Goal: Task Accomplishment & Management: Manage account settings

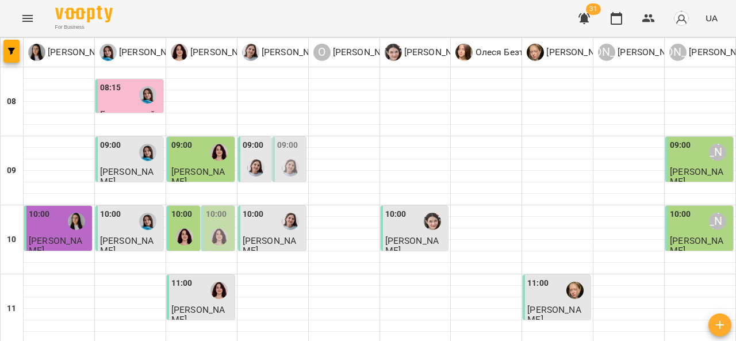
scroll to position [271, 0]
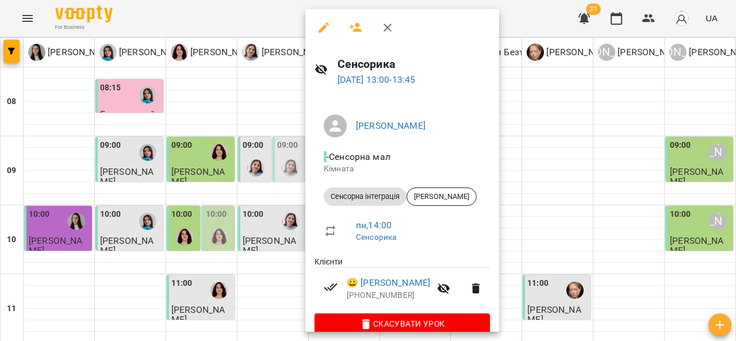
click at [559, 174] on div at bounding box center [368, 170] width 736 height 341
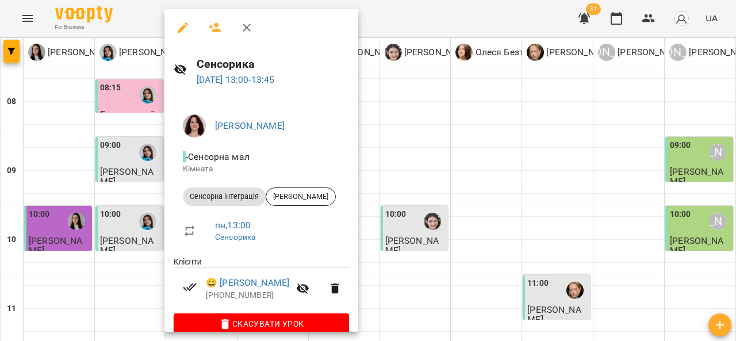
click at [427, 202] on div at bounding box center [368, 170] width 736 height 341
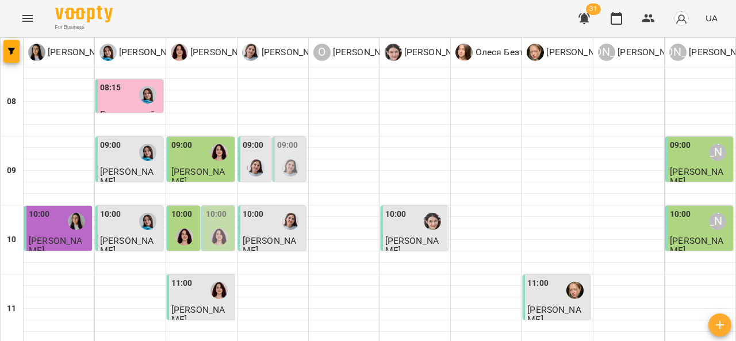
scroll to position [231, 0]
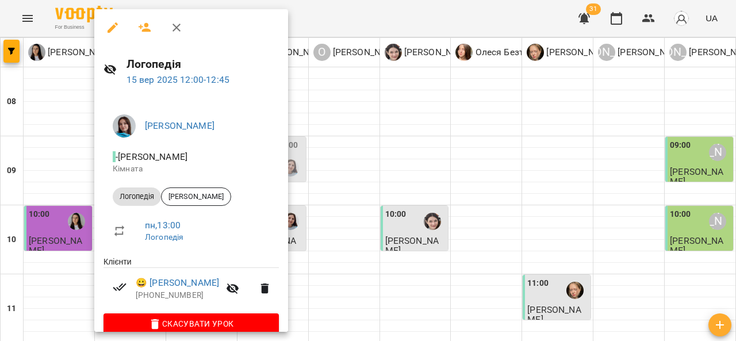
click at [422, 200] on div at bounding box center [368, 170] width 736 height 341
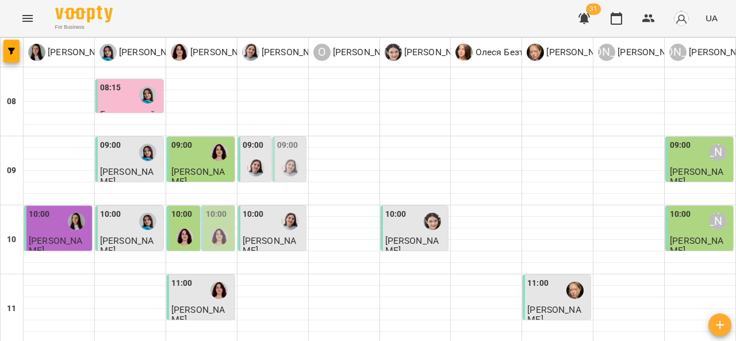
scroll to position [363, 0]
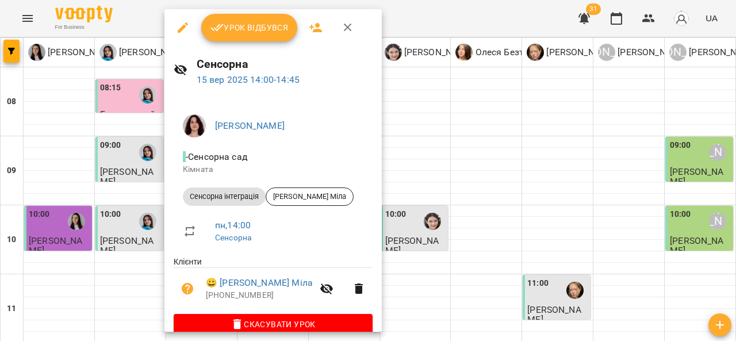
click at [127, 138] on div at bounding box center [368, 170] width 736 height 341
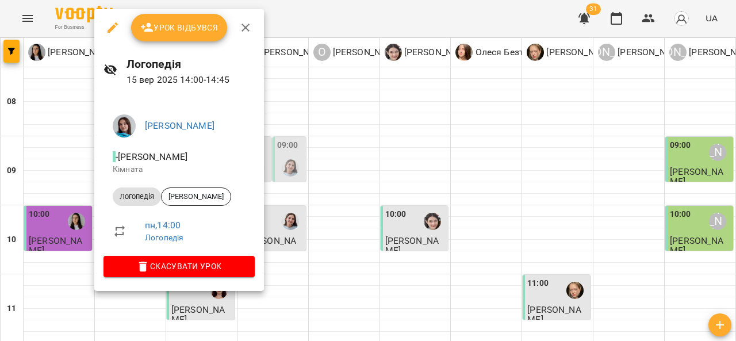
click at [186, 33] on span "Урок відбувся" at bounding box center [179, 28] width 78 height 14
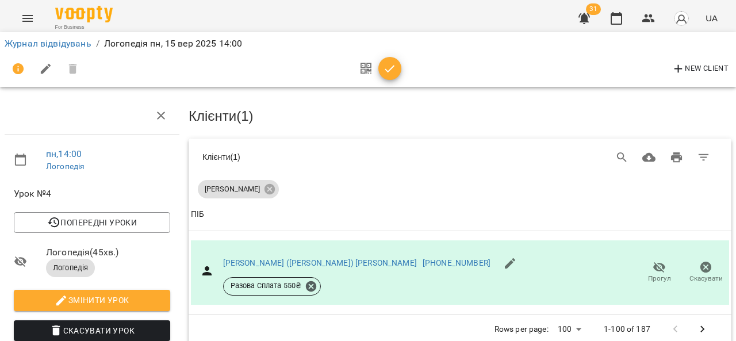
scroll to position [67, 0]
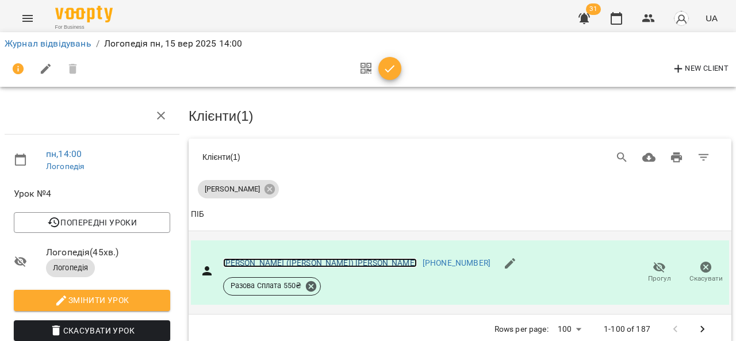
click at [267, 258] on link "[PERSON_NAME] ([PERSON_NAME]) [PERSON_NAME]" at bounding box center [320, 262] width 194 height 9
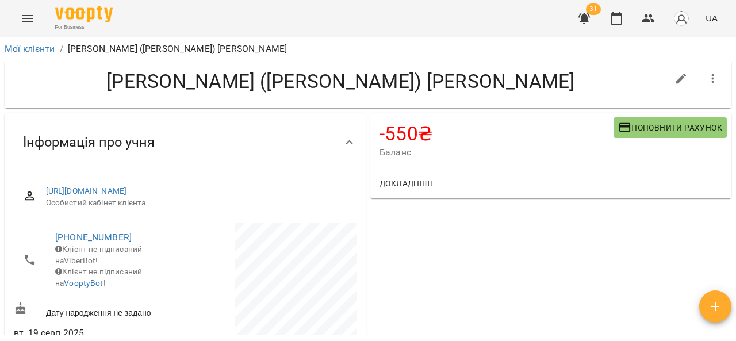
click at [638, 131] on span "Поповнити рахунок" at bounding box center [670, 128] width 104 height 14
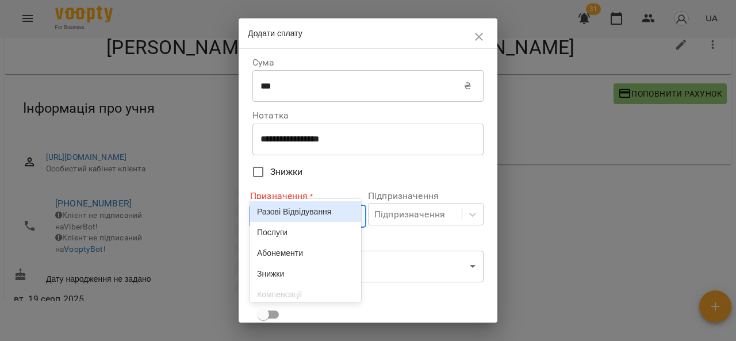
scroll to position [35, 0]
click at [297, 221] on div "Разові Відвідування" at bounding box center [305, 210] width 111 height 21
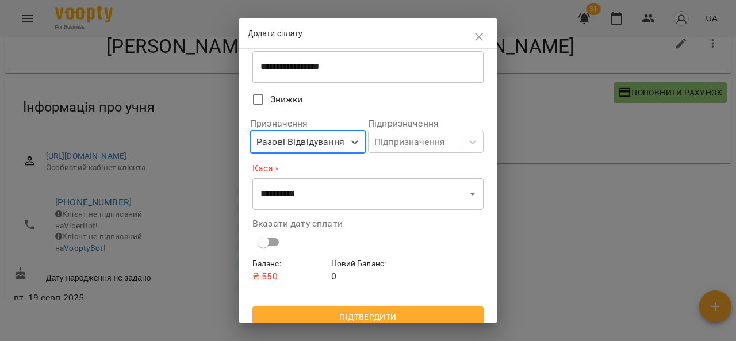
scroll to position [82, 0]
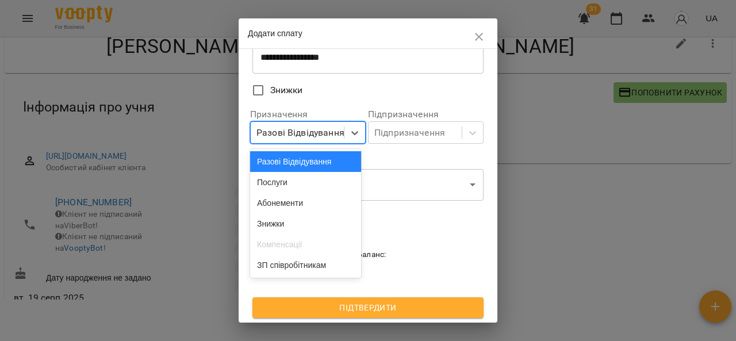
click at [309, 184] on div "Послуги" at bounding box center [305, 182] width 111 height 21
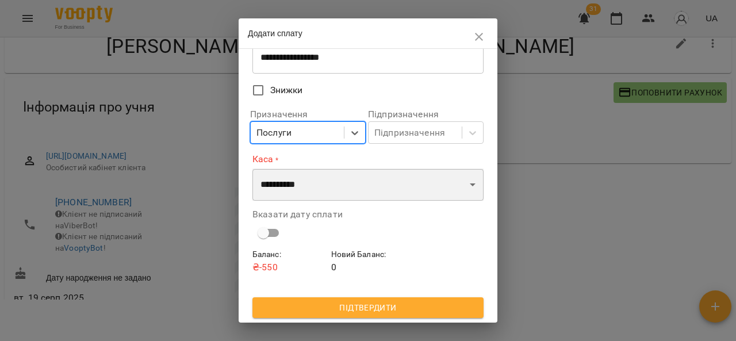
click at [320, 190] on select "**********" at bounding box center [367, 184] width 231 height 32
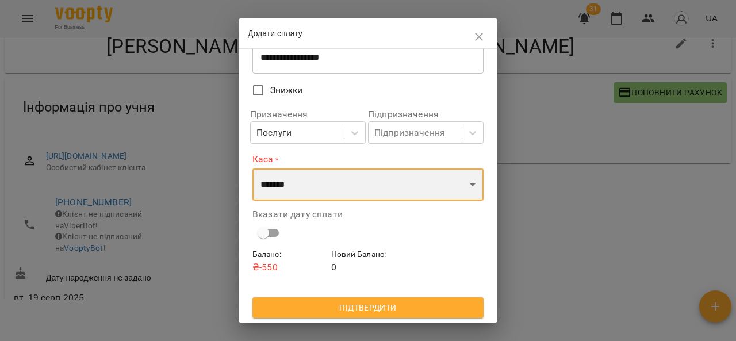
click at [252, 168] on select "**********" at bounding box center [367, 184] width 231 height 32
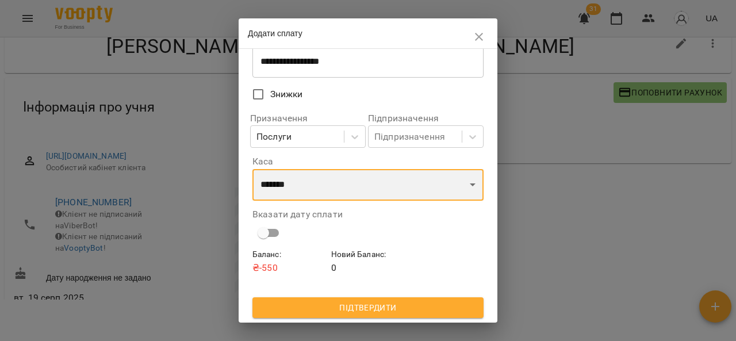
scroll to position [78, 0]
click at [353, 181] on select "**********" at bounding box center [367, 185] width 231 height 32
select select "****"
click at [252, 169] on select "**********" at bounding box center [367, 185] width 231 height 32
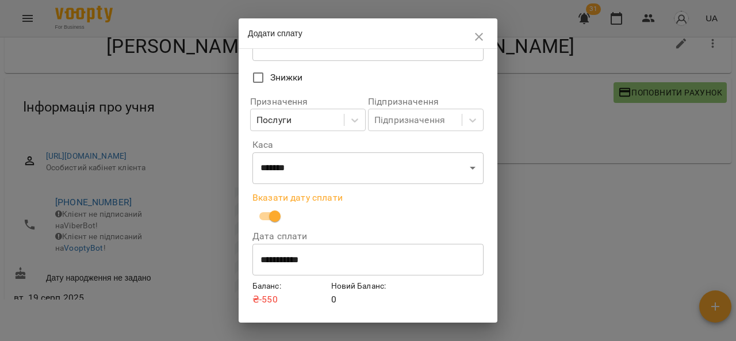
scroll to position [127, 0]
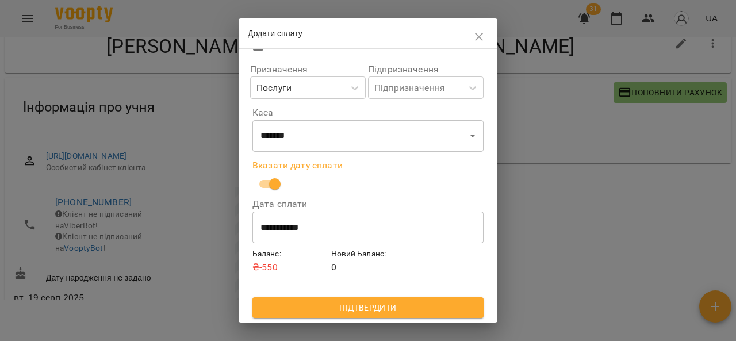
click at [361, 309] on span "Підтвердити" at bounding box center [368, 308] width 213 height 14
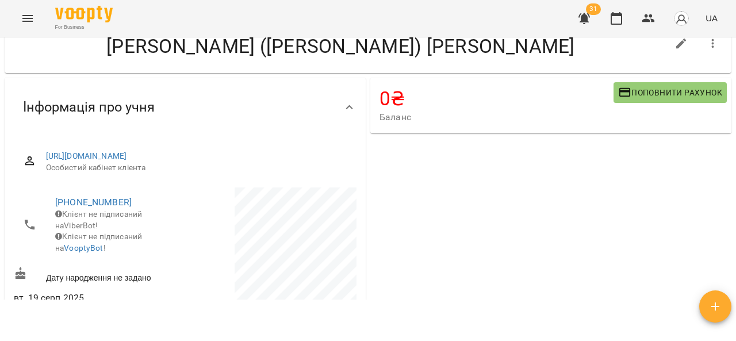
click at [676, 40] on icon "button" at bounding box center [681, 44] width 10 height 10
select select "**"
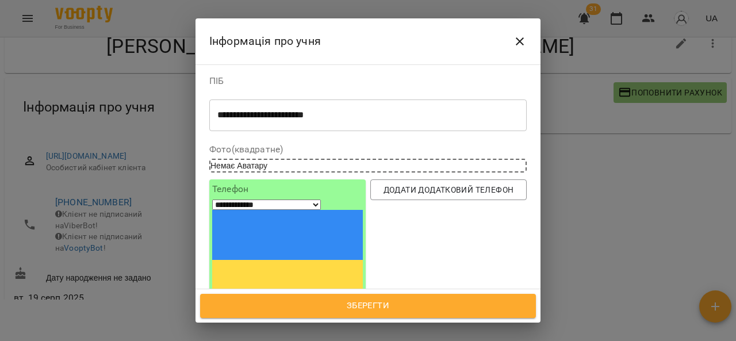
click at [278, 115] on textarea "**********" at bounding box center [363, 115] width 293 height 11
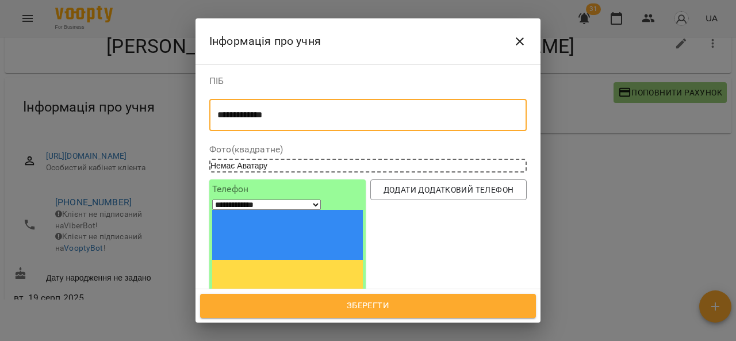
click at [256, 101] on div "**********" at bounding box center [367, 115] width 317 height 32
click at [256, 116] on textarea "**********" at bounding box center [363, 115] width 293 height 11
type textarea "**********"
click at [383, 307] on span "Зберегти" at bounding box center [368, 305] width 311 height 15
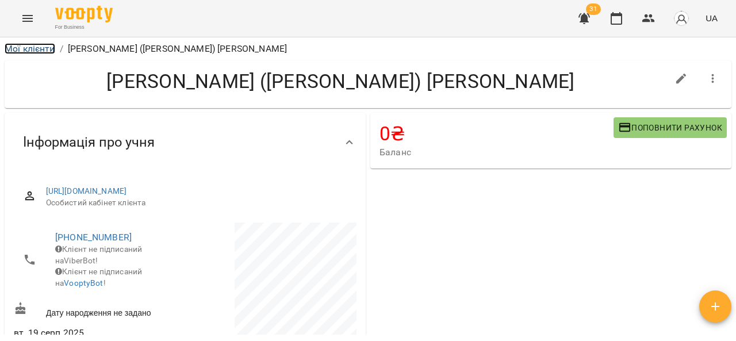
click at [40, 53] on link "Мої клієнти" at bounding box center [30, 48] width 51 height 11
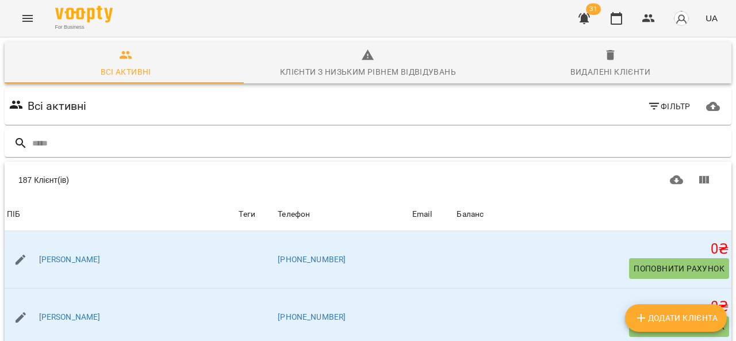
click at [27, 13] on icon "Menu" at bounding box center [28, 19] width 14 height 14
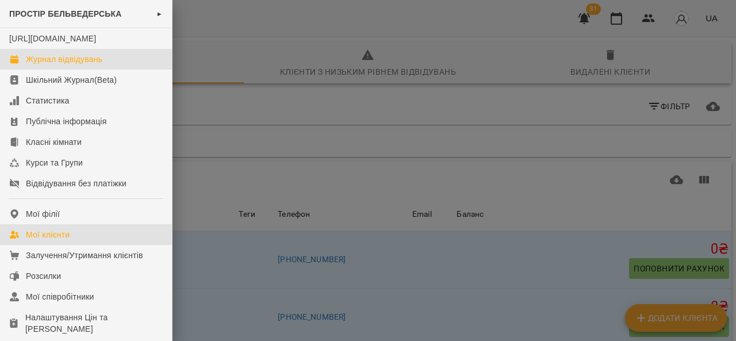
click at [91, 65] on div "Журнал відвідувань" at bounding box center [64, 59] width 76 height 12
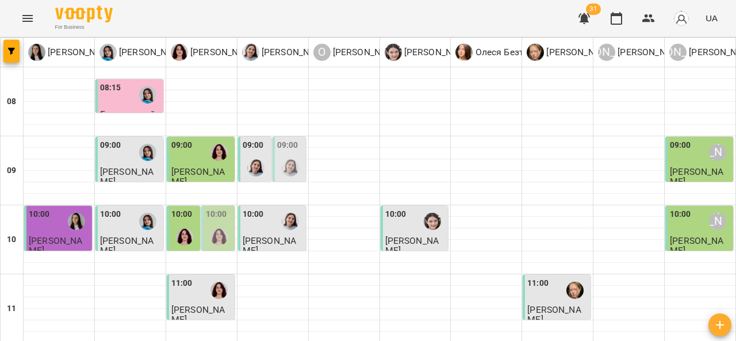
scroll to position [355, 0]
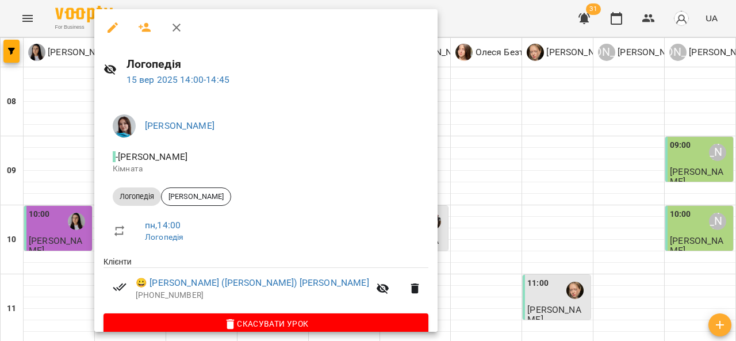
click at [411, 187] on div at bounding box center [368, 170] width 736 height 341
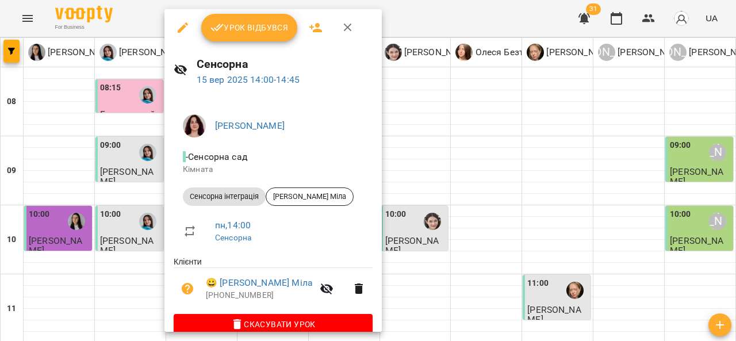
click at [422, 188] on div at bounding box center [368, 170] width 736 height 341
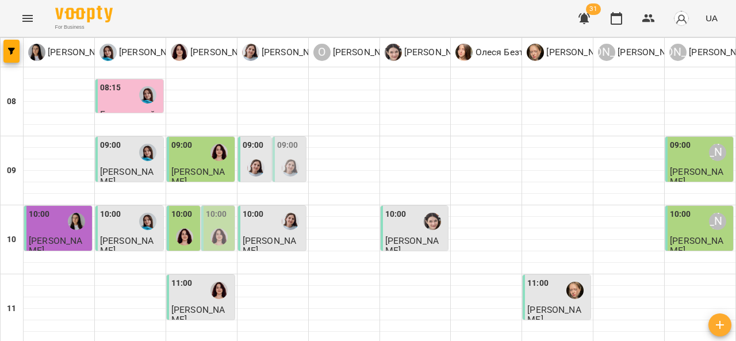
scroll to position [539, 0]
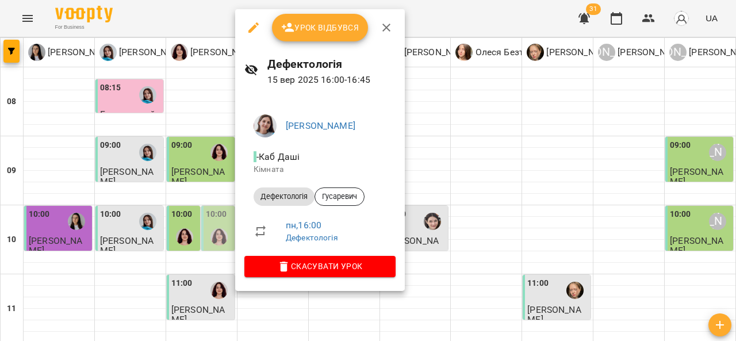
click at [470, 104] on div at bounding box center [368, 170] width 736 height 341
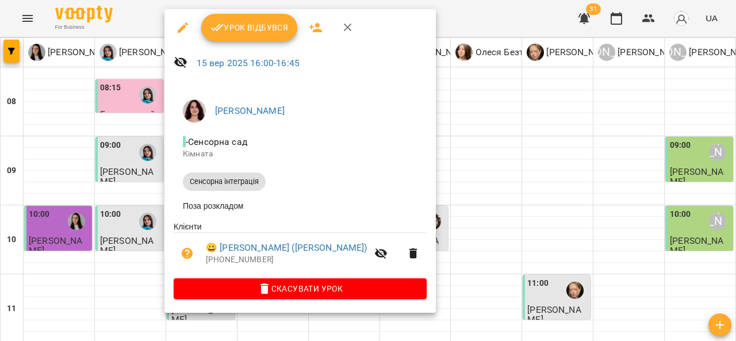
click at [415, 114] on div at bounding box center [368, 170] width 736 height 341
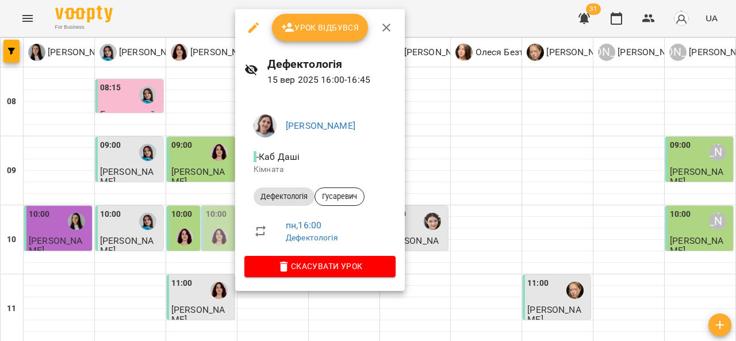
click at [435, 122] on div at bounding box center [368, 170] width 736 height 341
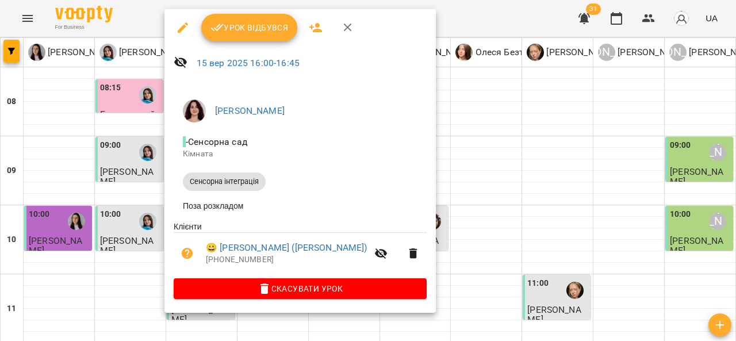
click at [400, 110] on div at bounding box center [368, 170] width 736 height 341
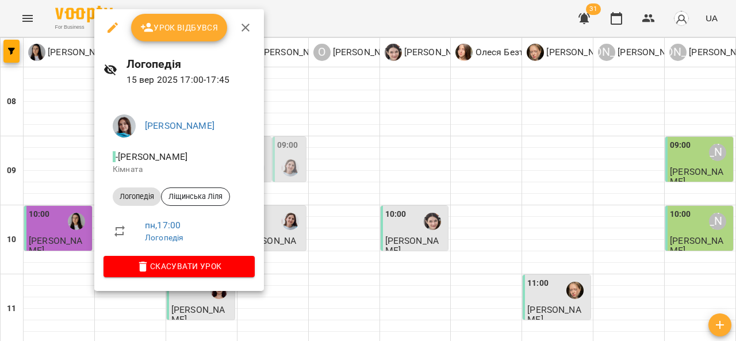
click at [347, 100] on div at bounding box center [368, 170] width 736 height 341
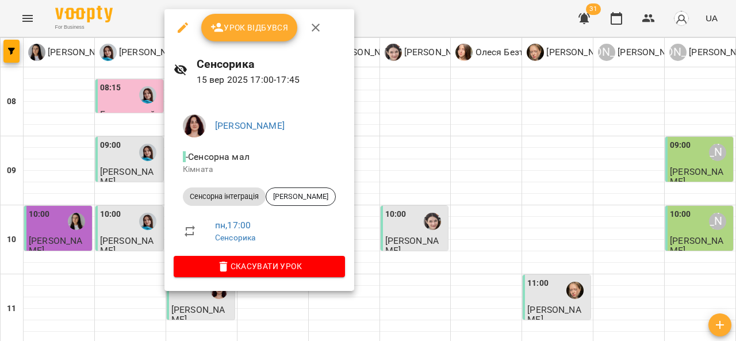
click at [391, 105] on div at bounding box center [368, 170] width 736 height 341
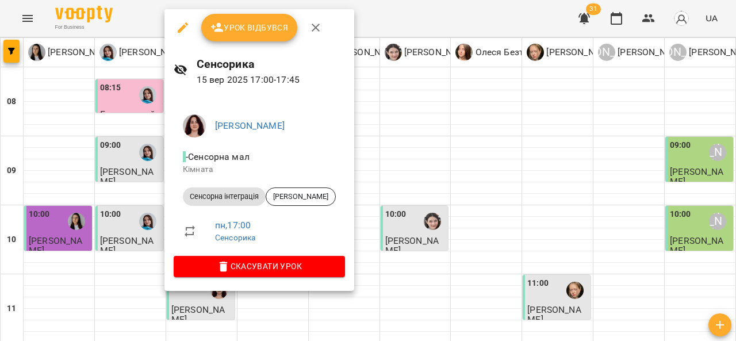
click at [399, 122] on div at bounding box center [368, 170] width 736 height 341
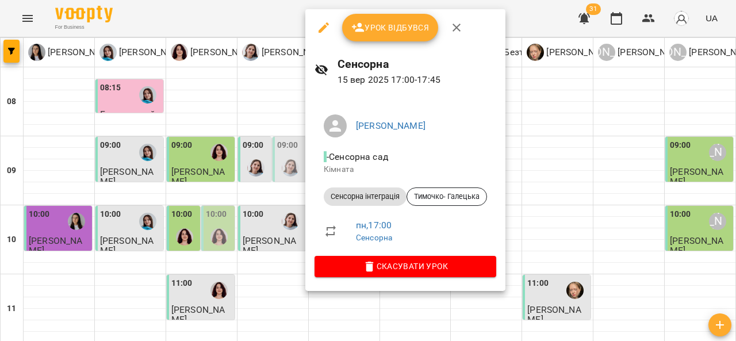
click at [529, 103] on div at bounding box center [368, 170] width 736 height 341
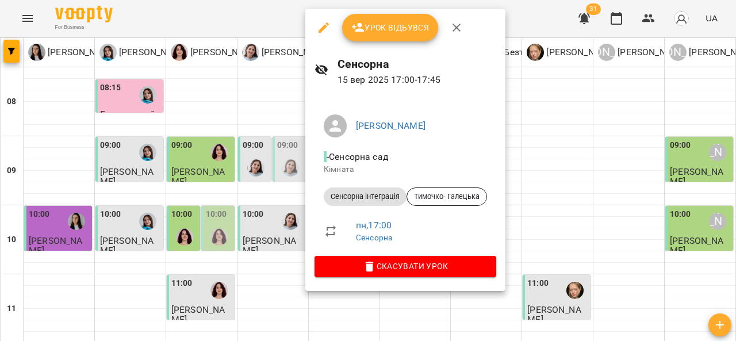
click at [545, 109] on div at bounding box center [368, 170] width 736 height 341
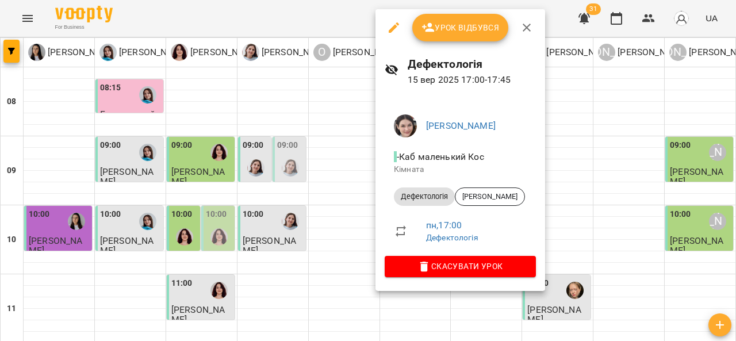
click at [625, 135] on div at bounding box center [368, 170] width 736 height 341
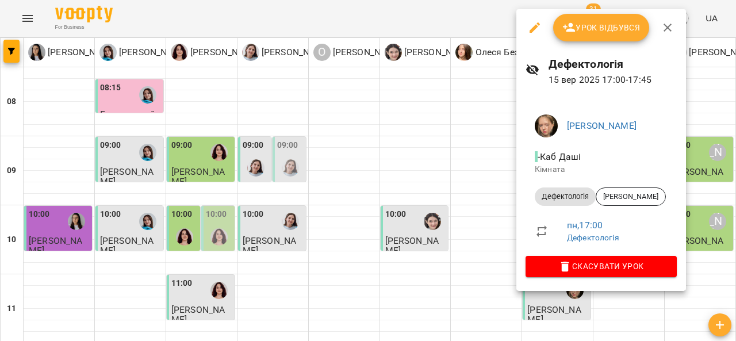
click at [470, 182] on div at bounding box center [368, 170] width 736 height 341
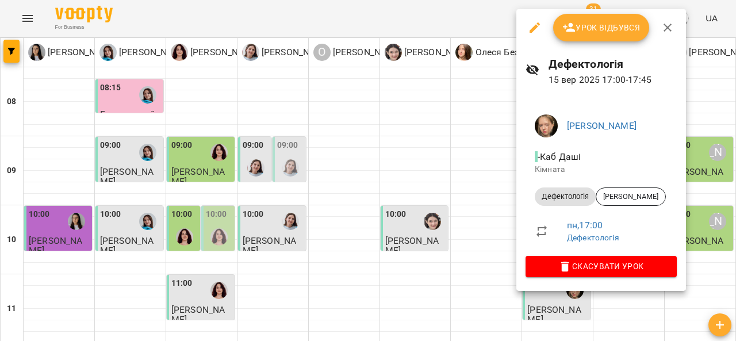
click at [469, 201] on div at bounding box center [368, 170] width 736 height 341
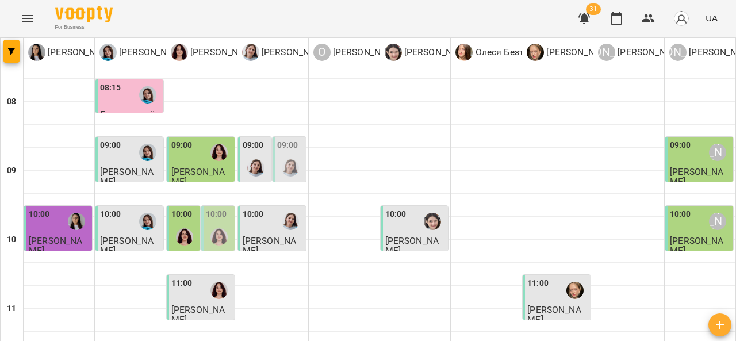
scroll to position [613, 0]
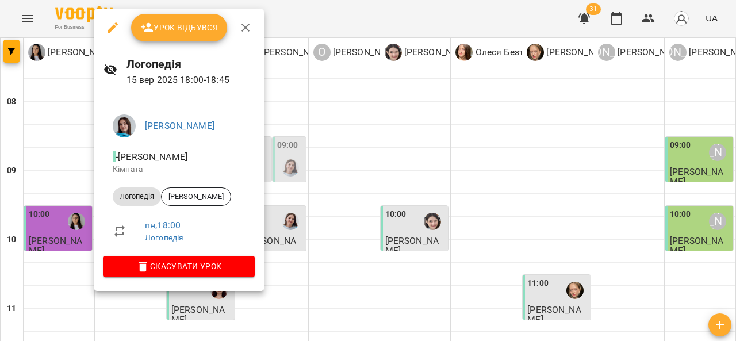
click at [279, 207] on div at bounding box center [368, 170] width 736 height 341
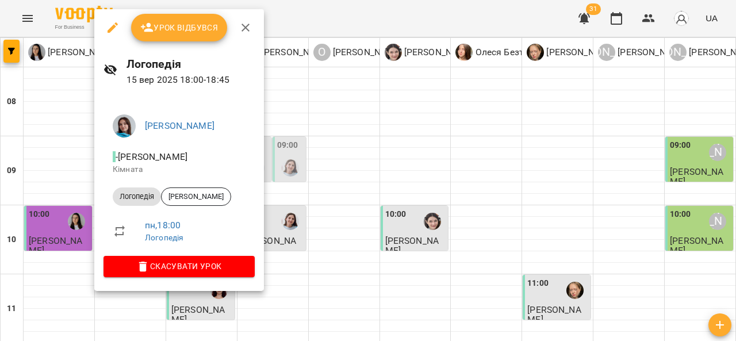
click at [291, 208] on div at bounding box center [368, 170] width 736 height 341
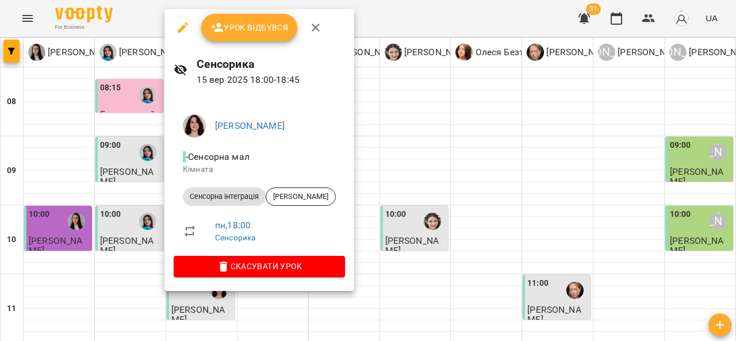
click at [478, 237] on div at bounding box center [368, 170] width 736 height 341
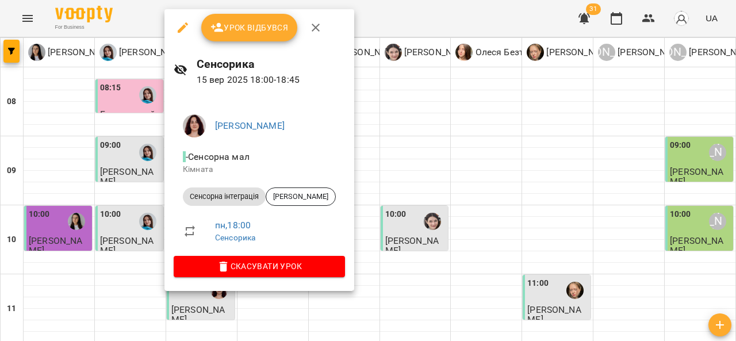
click at [437, 256] on div at bounding box center [368, 170] width 736 height 341
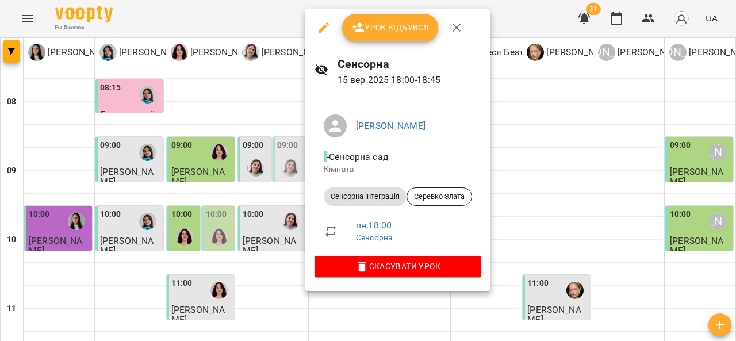
click at [524, 231] on div at bounding box center [368, 170] width 736 height 341
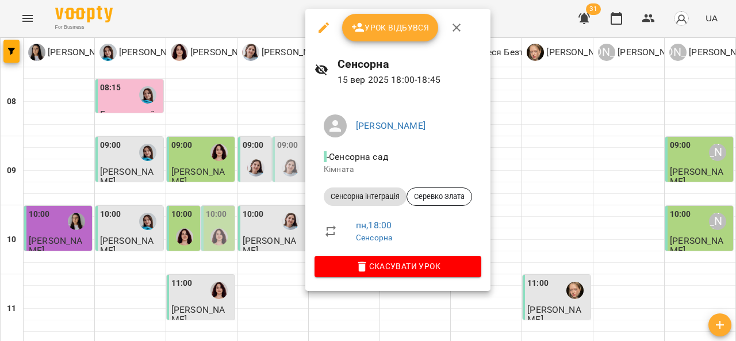
click at [524, 239] on div at bounding box center [368, 170] width 736 height 341
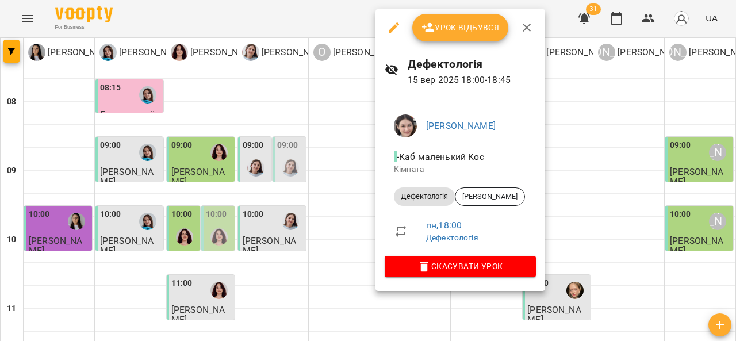
click at [577, 226] on div at bounding box center [368, 170] width 736 height 341
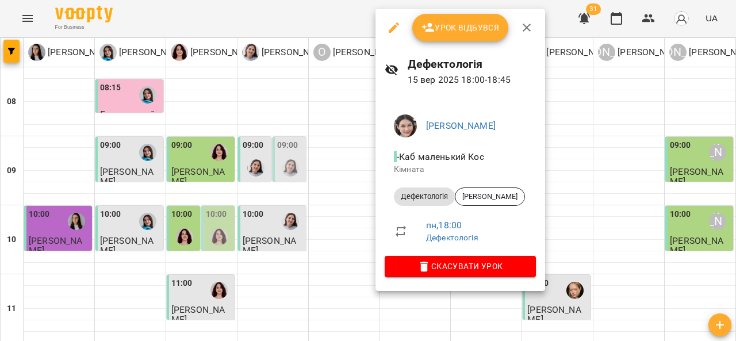
click at [565, 240] on div at bounding box center [368, 170] width 736 height 341
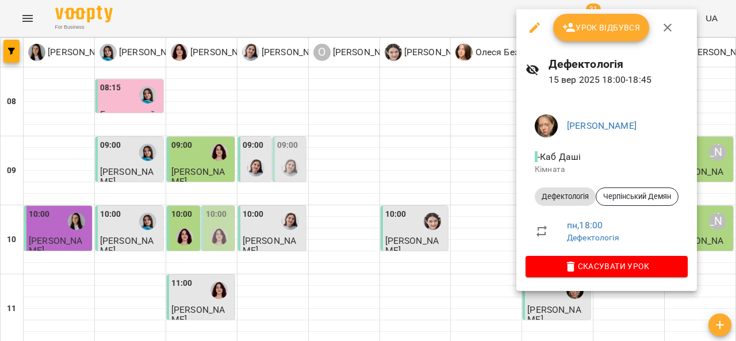
click at [484, 184] on div at bounding box center [368, 170] width 736 height 341
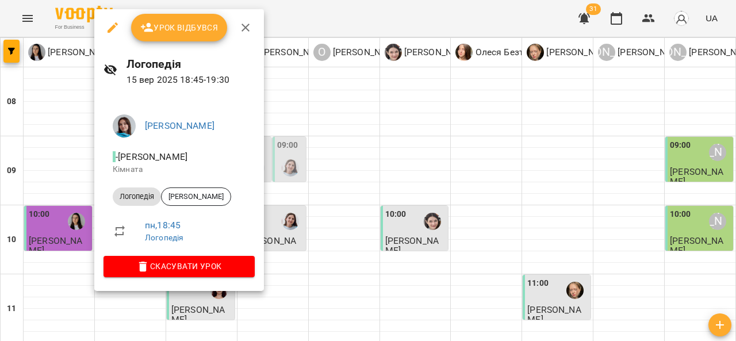
click at [272, 232] on div at bounding box center [368, 170] width 736 height 341
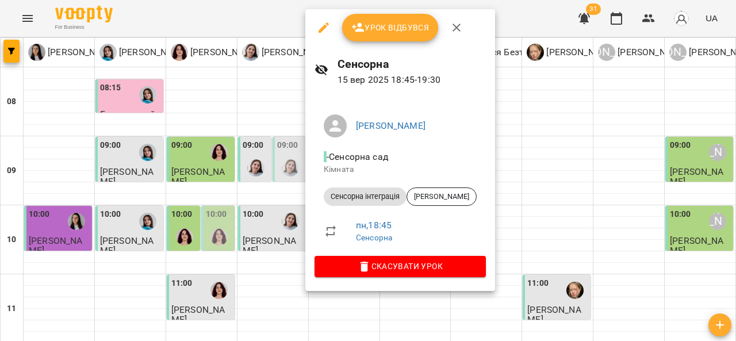
click at [261, 227] on div at bounding box center [368, 170] width 736 height 341
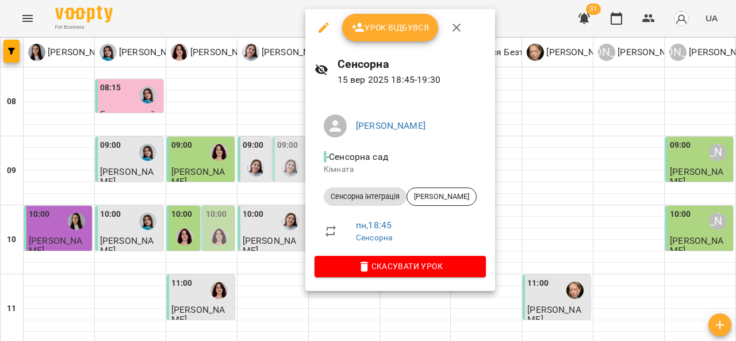
click at [507, 221] on div at bounding box center [368, 170] width 736 height 341
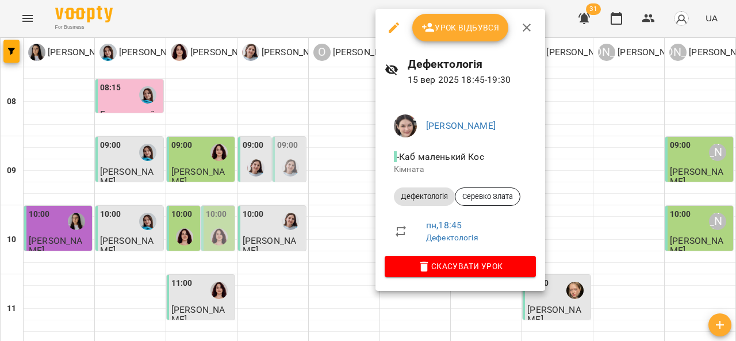
click at [216, 217] on div at bounding box center [368, 170] width 736 height 341
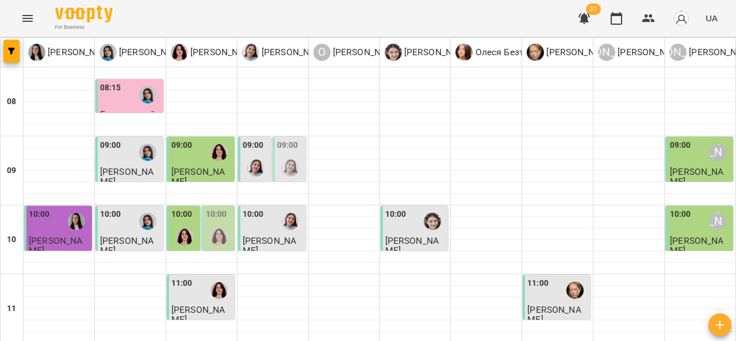
scroll to position [347, 0]
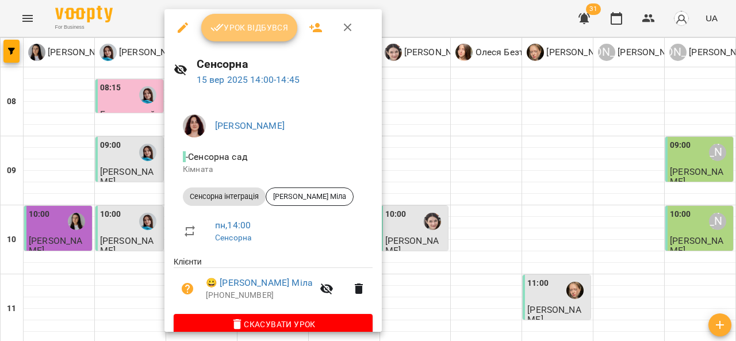
click at [256, 39] on button "Урок відбувся" at bounding box center [249, 28] width 97 height 28
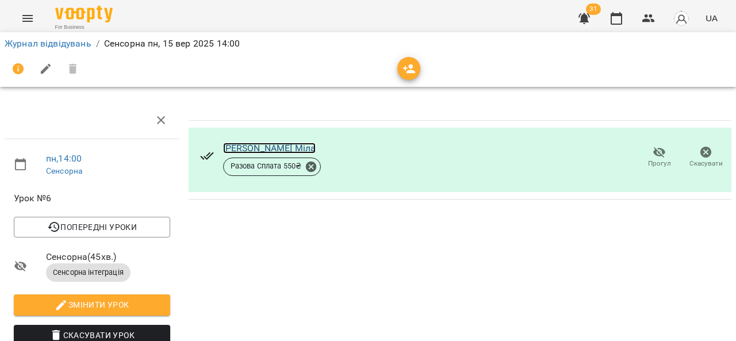
click at [241, 144] on link "Нікульцева Міла" at bounding box center [269, 148] width 93 height 11
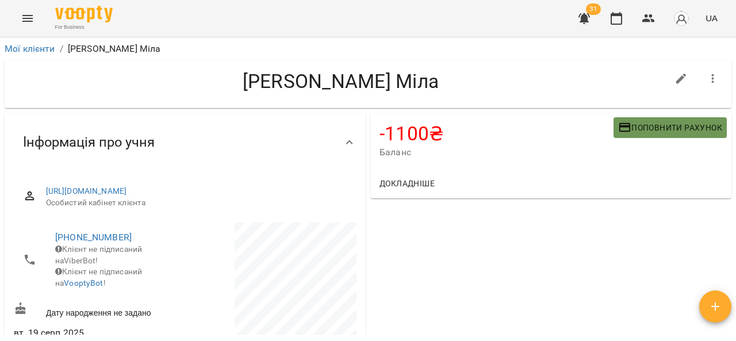
click at [631, 134] on span "Поповнити рахунок" at bounding box center [670, 128] width 104 height 14
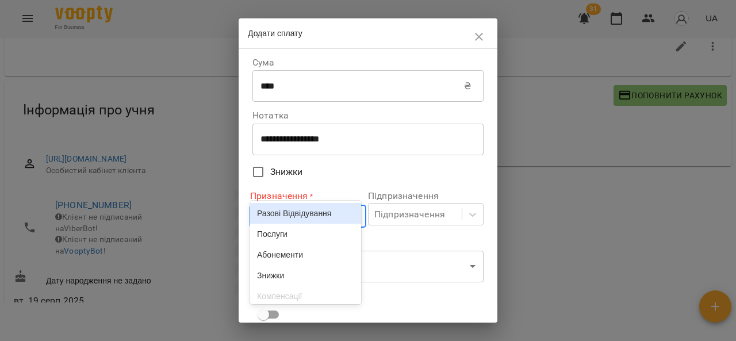
click at [317, 213] on body "For Business 31 UA Мої клієнти / Нікульцева Міла Нікульцева Міла -1100 ₴ Баланс…" at bounding box center [368, 157] width 736 height 378
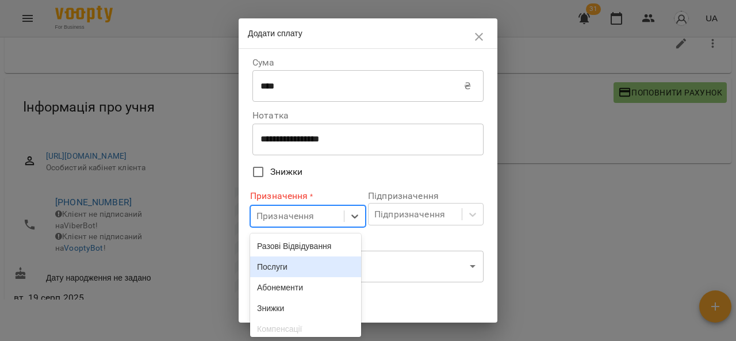
click at [312, 273] on div "Послуги" at bounding box center [305, 266] width 111 height 21
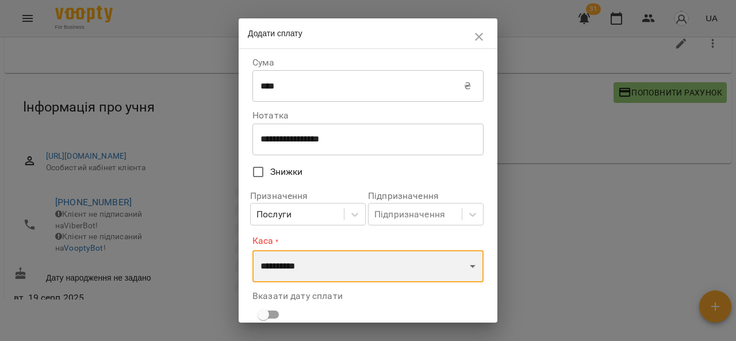
click at [315, 266] on select "**********" at bounding box center [367, 266] width 231 height 32
select select "****"
click at [252, 250] on select "**********" at bounding box center [367, 266] width 231 height 32
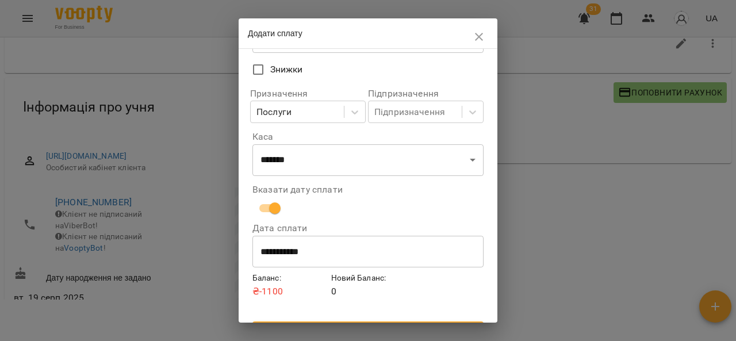
scroll to position [127, 0]
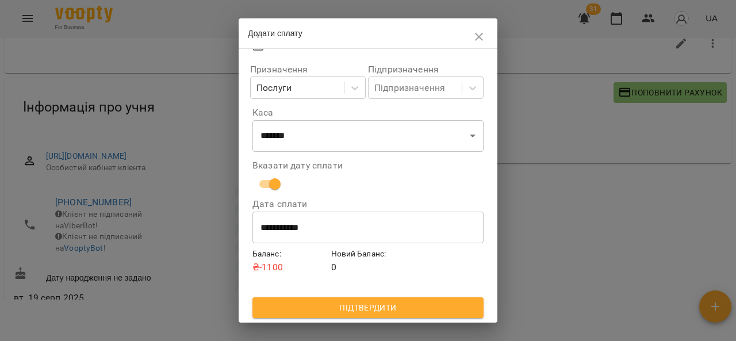
click at [380, 309] on span "Підтвердити" at bounding box center [368, 308] width 213 height 14
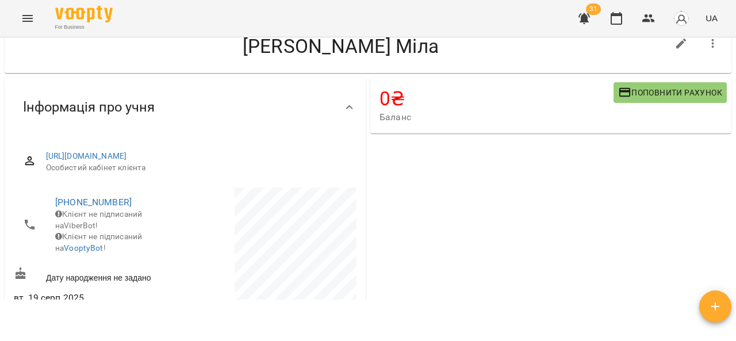
click at [28, 16] on icon "Menu" at bounding box center [27, 18] width 10 height 7
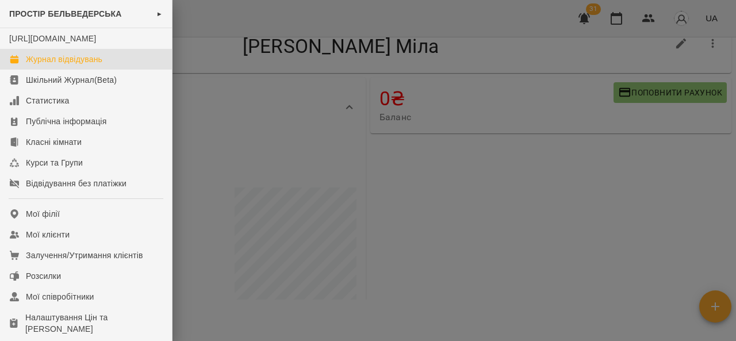
click at [74, 65] on div "Журнал відвідувань" at bounding box center [64, 59] width 76 height 12
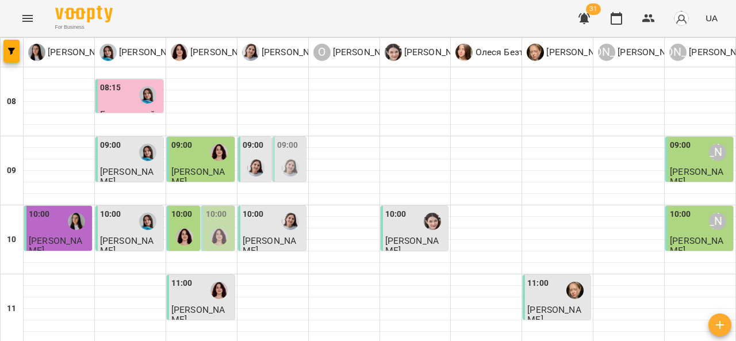
scroll to position [309, 0]
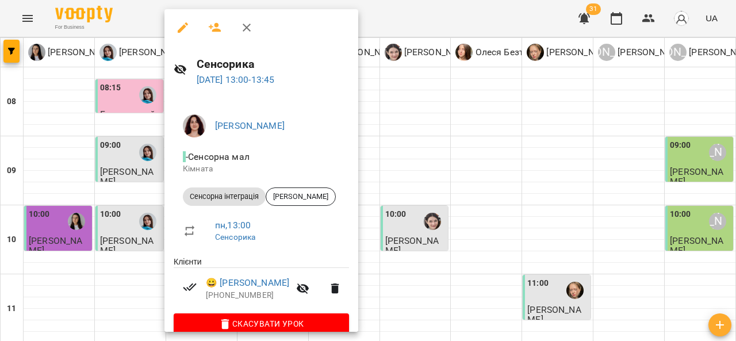
click at [423, 183] on div at bounding box center [368, 170] width 736 height 341
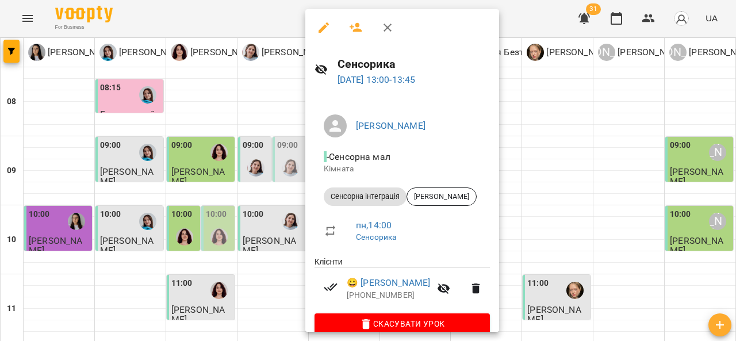
click at [556, 121] on div at bounding box center [368, 170] width 736 height 341
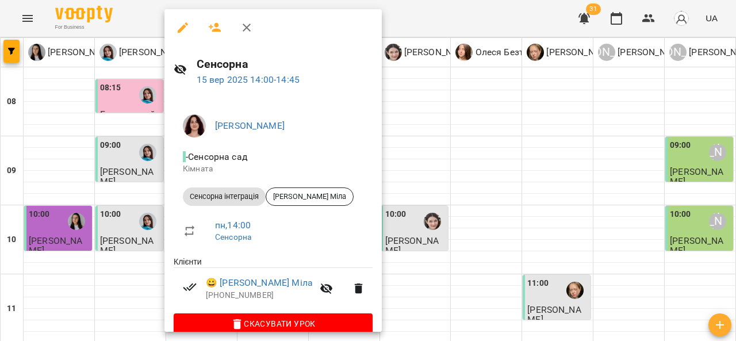
click at [451, 164] on div at bounding box center [368, 170] width 736 height 341
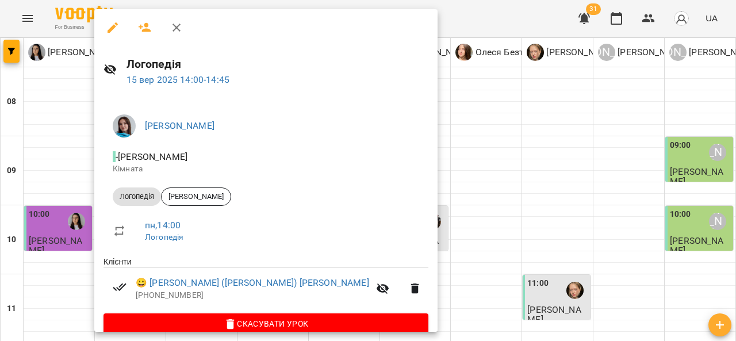
click at [410, 194] on div at bounding box center [368, 170] width 736 height 341
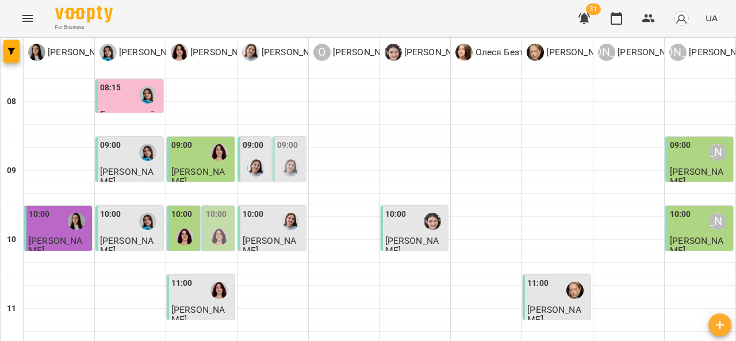
scroll to position [400, 0]
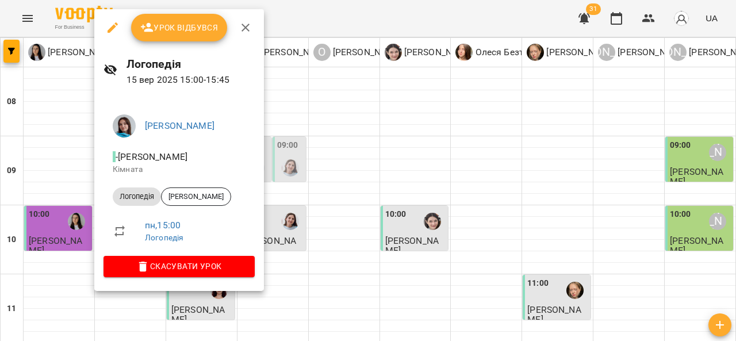
click at [341, 205] on div at bounding box center [368, 170] width 736 height 341
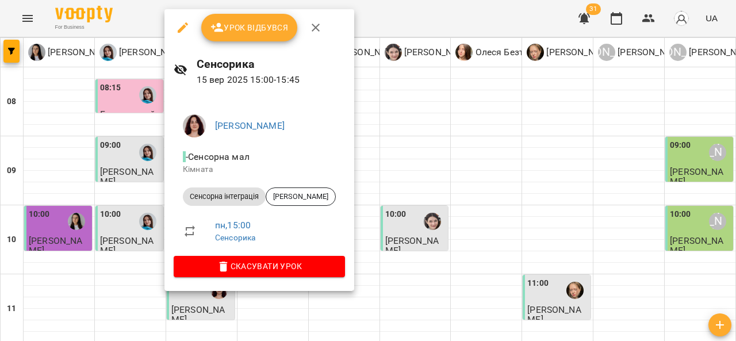
click at [412, 170] on div at bounding box center [368, 170] width 736 height 341
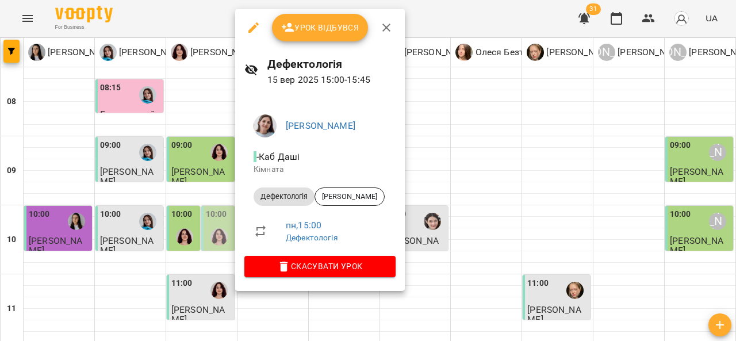
click at [451, 190] on div at bounding box center [368, 170] width 736 height 341
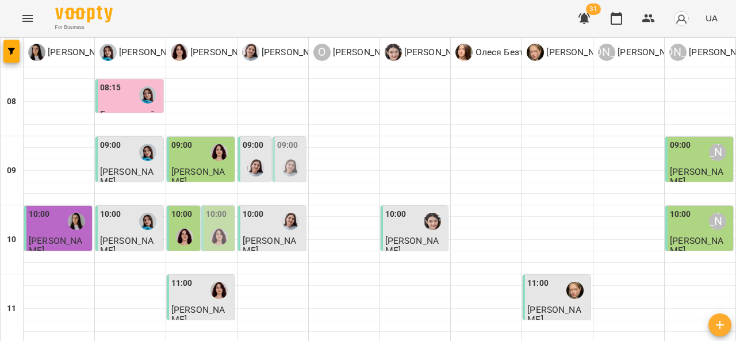
scroll to position [447, 0]
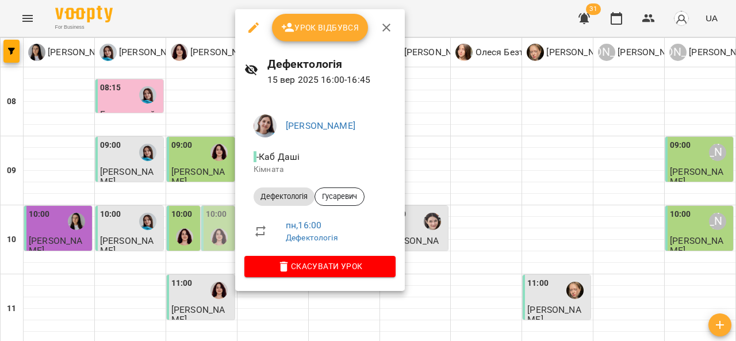
click at [445, 166] on div at bounding box center [368, 170] width 736 height 341
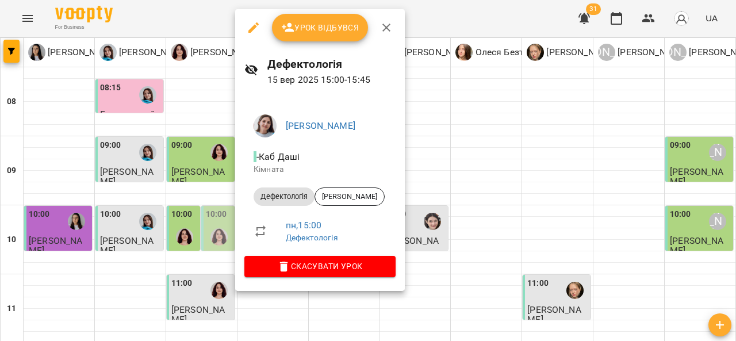
click at [469, 152] on div at bounding box center [368, 170] width 736 height 341
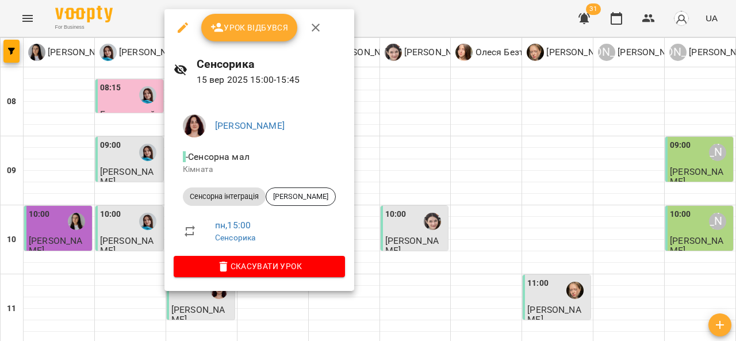
click at [427, 157] on div at bounding box center [368, 170] width 736 height 341
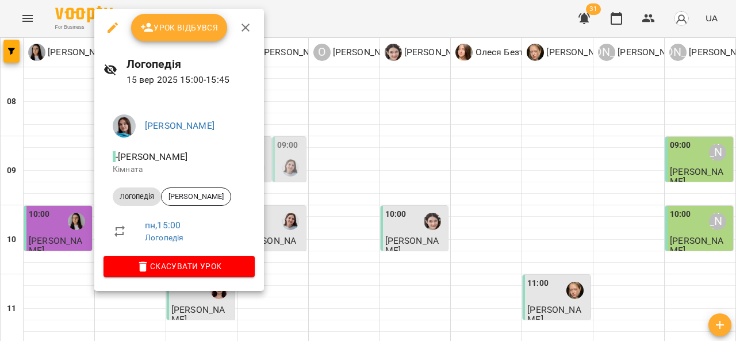
click at [355, 163] on div at bounding box center [368, 170] width 736 height 341
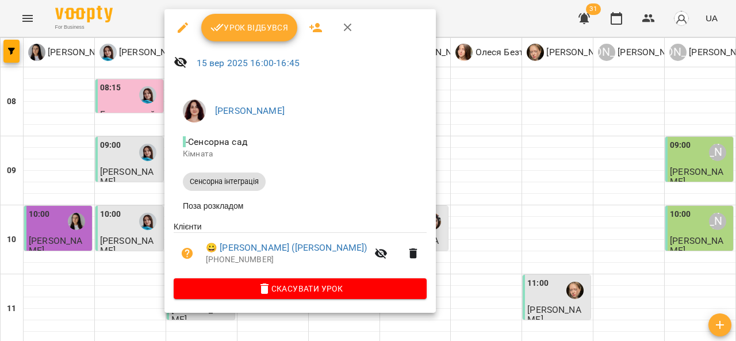
click at [431, 148] on div at bounding box center [368, 170] width 736 height 341
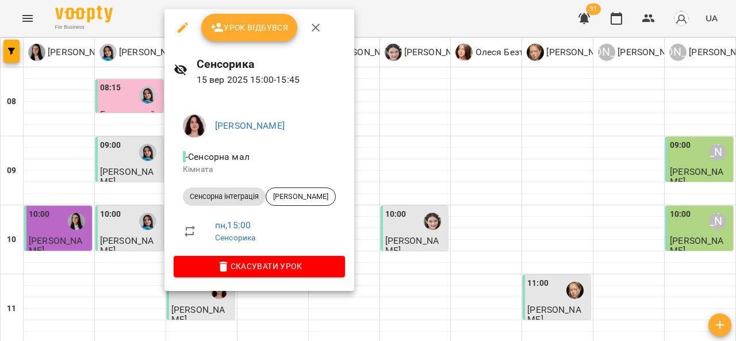
click at [413, 162] on div at bounding box center [368, 170] width 736 height 341
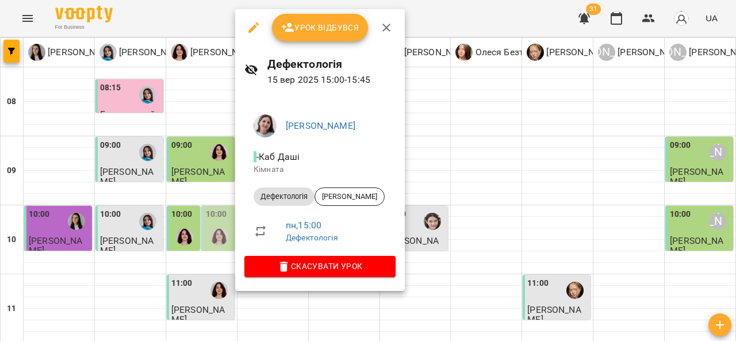
click at [448, 155] on div at bounding box center [368, 170] width 736 height 341
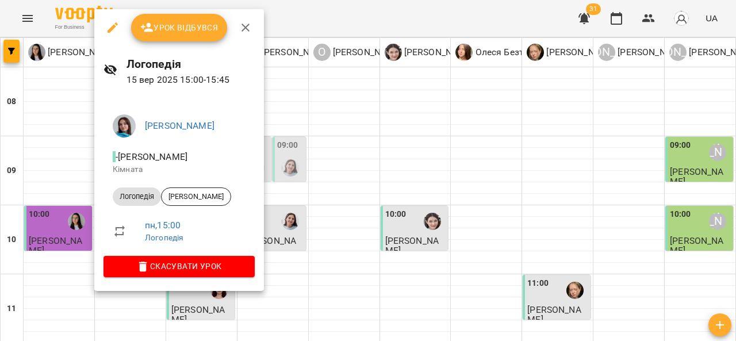
click at [381, 159] on div at bounding box center [368, 170] width 736 height 341
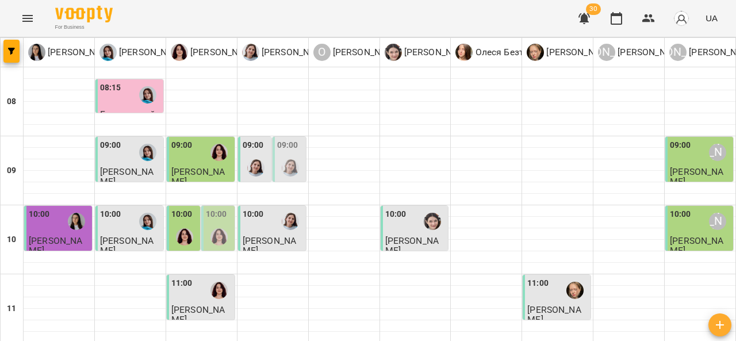
scroll to position [216, 0]
drag, startPoint x: 587, startPoint y: 171, endPoint x: 593, endPoint y: 143, distance: 28.9
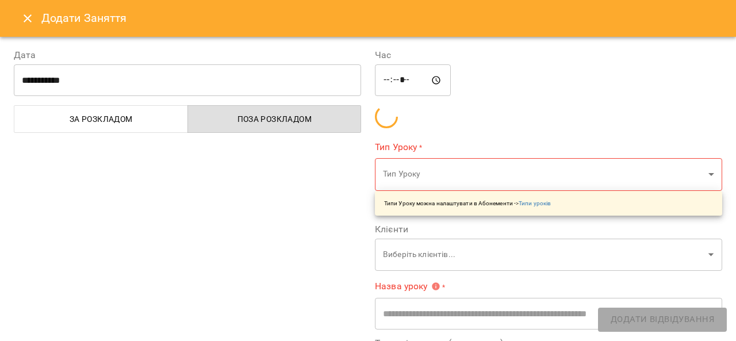
click at [200, 220] on div "**********" at bounding box center [187, 264] width 361 height 459
click at [24, 17] on icon "Close" at bounding box center [28, 19] width 14 height 14
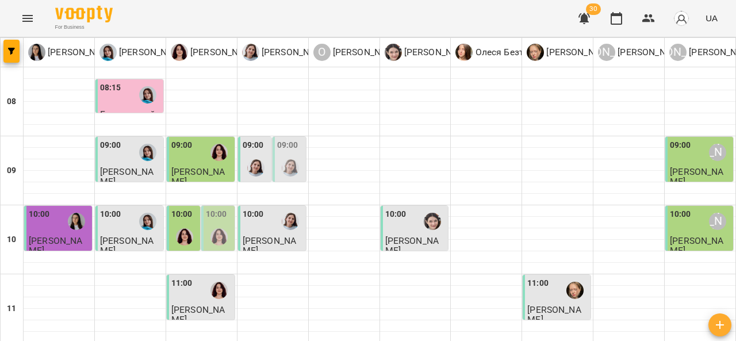
scroll to position [355, 0]
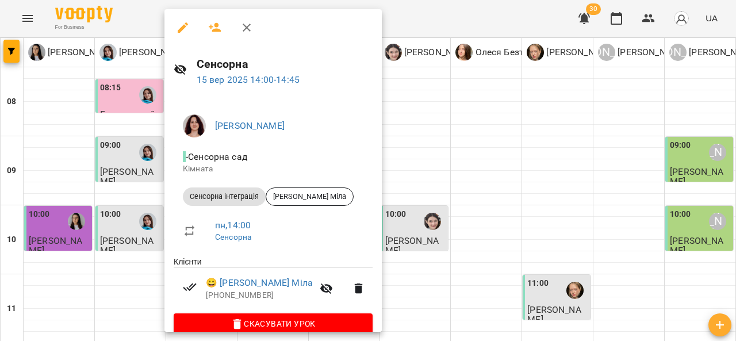
click at [403, 191] on div at bounding box center [368, 170] width 736 height 341
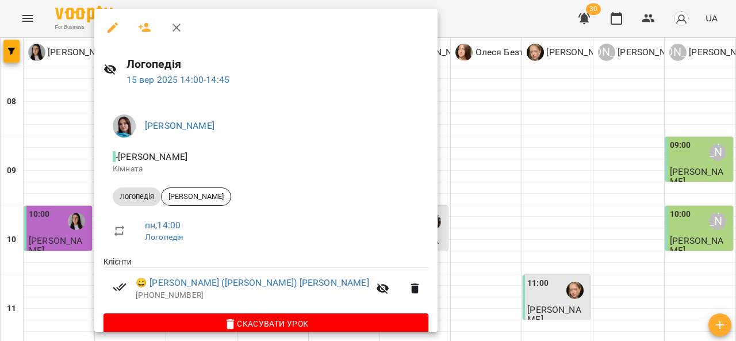
click at [393, 183] on div at bounding box center [368, 170] width 736 height 341
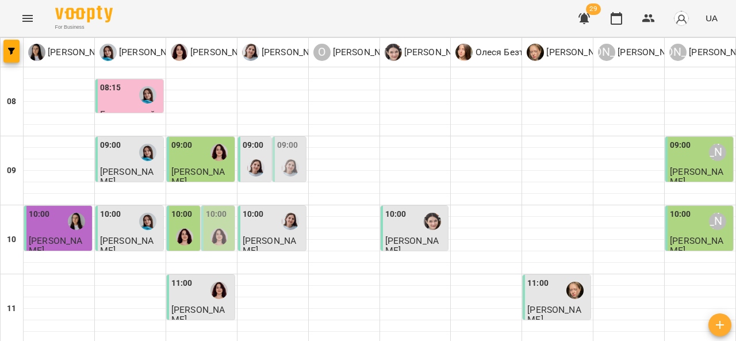
scroll to position [374, 0]
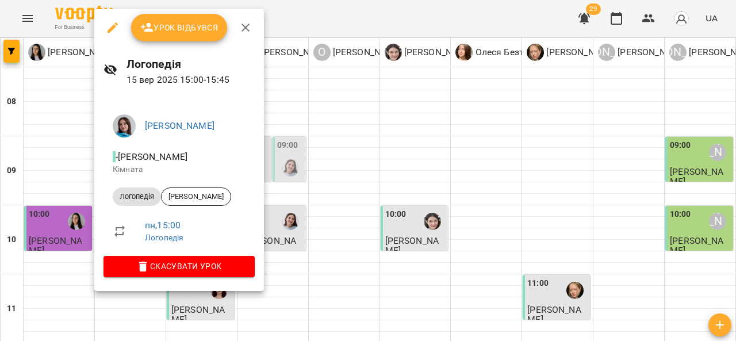
click at [336, 199] on div at bounding box center [368, 170] width 736 height 341
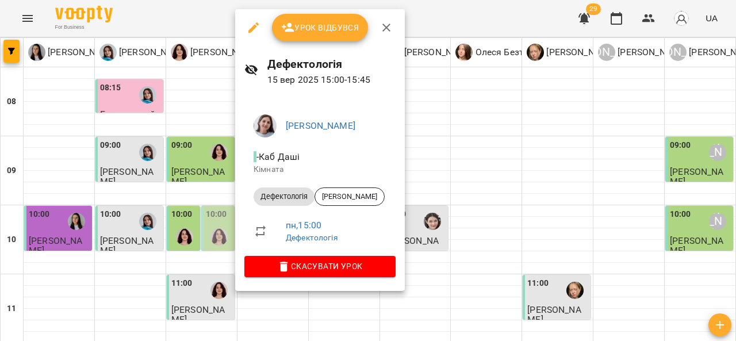
click at [201, 201] on div at bounding box center [368, 170] width 736 height 341
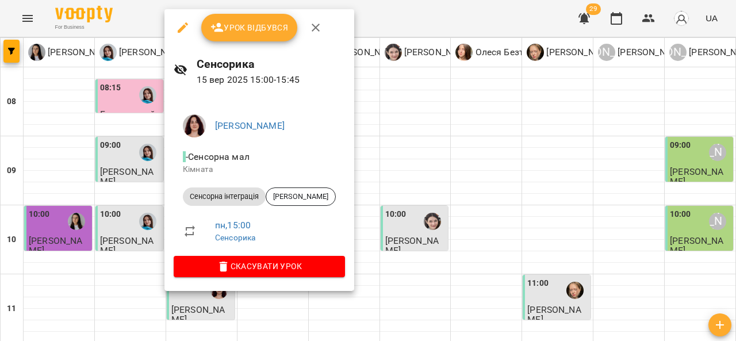
click at [262, 32] on span "Урок відбувся" at bounding box center [249, 28] width 78 height 14
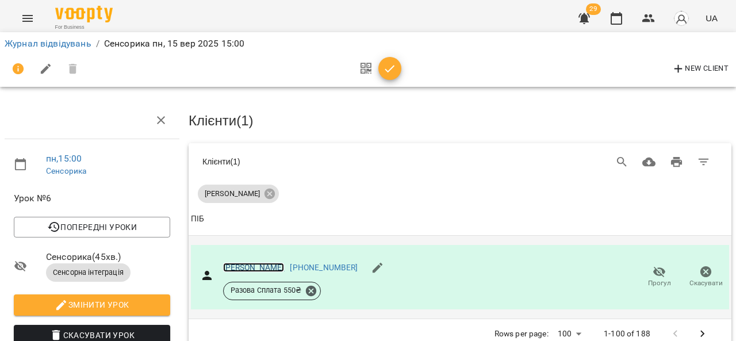
click at [273, 263] on link "[PERSON_NAME]" at bounding box center [254, 267] width 62 height 9
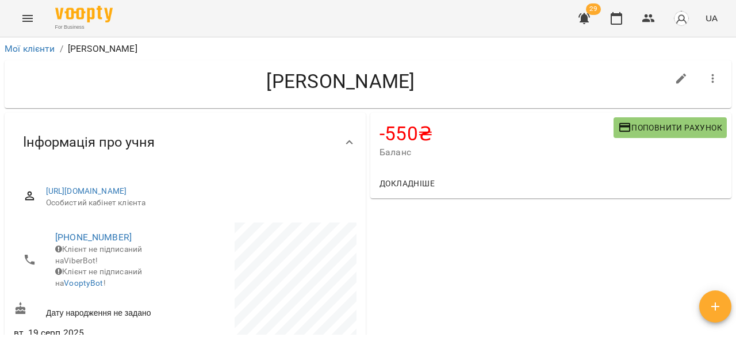
click at [629, 127] on span "Поповнити рахунок" at bounding box center [670, 128] width 104 height 14
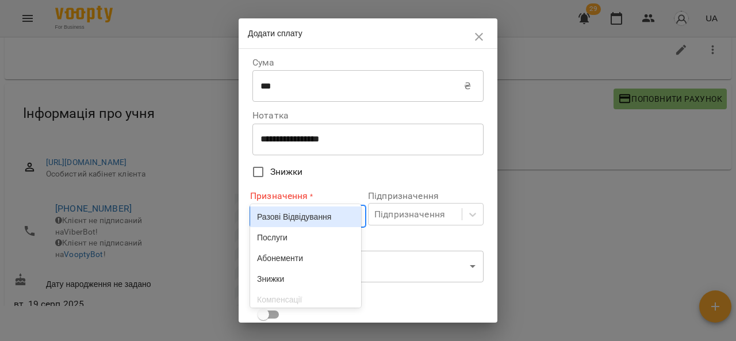
scroll to position [35, 0]
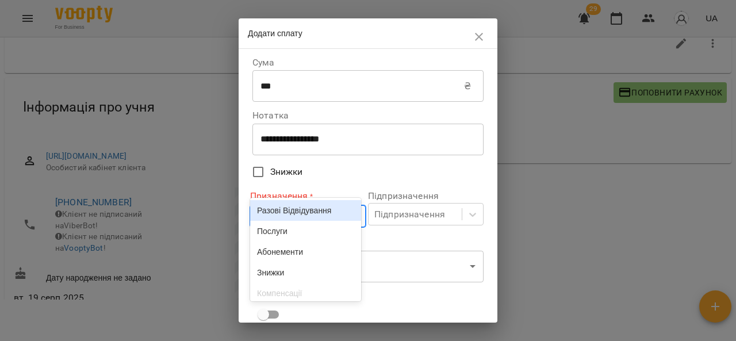
click at [299, 231] on div "Призначення * option Разові Відвідування focused, 1 of 6. 6 results available. …" at bounding box center [308, 208] width 116 height 47
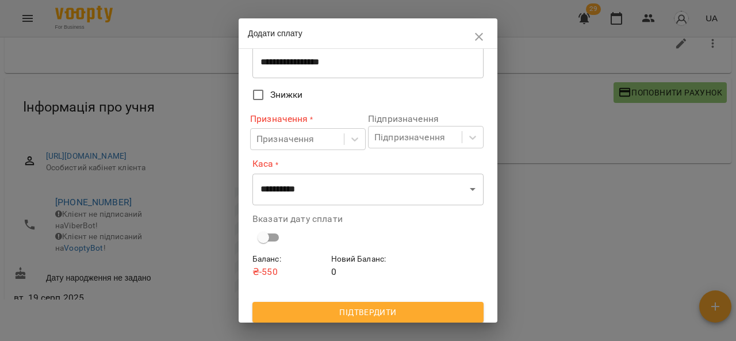
scroll to position [82, 0]
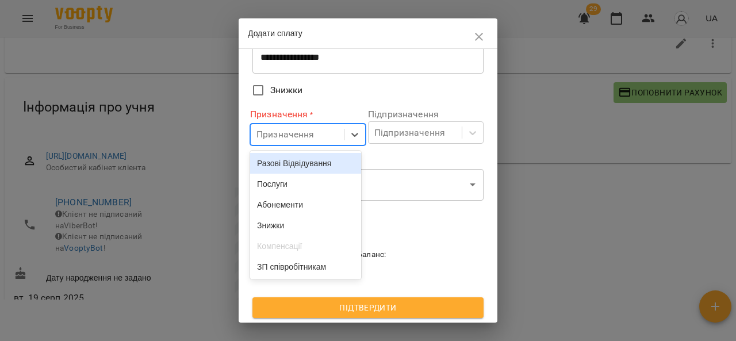
click at [301, 185] on div "Послуги" at bounding box center [305, 184] width 111 height 21
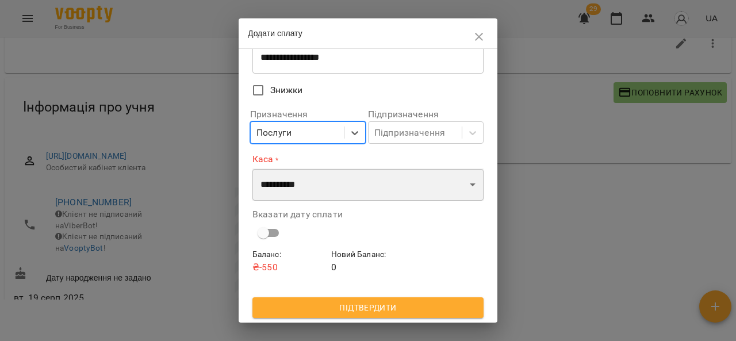
click at [311, 177] on select "**********" at bounding box center [367, 184] width 231 height 32
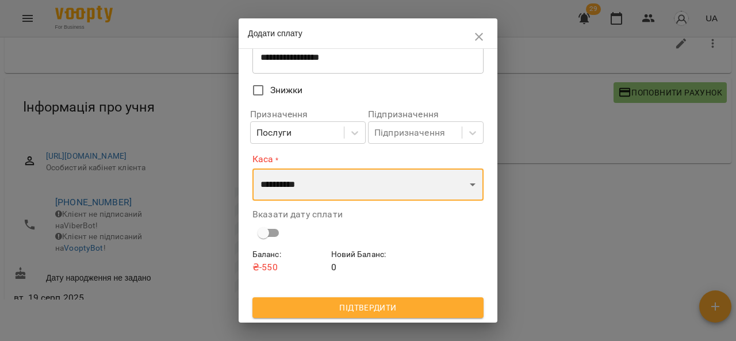
select select "****"
click at [252, 168] on select "**********" at bounding box center [367, 184] width 231 height 32
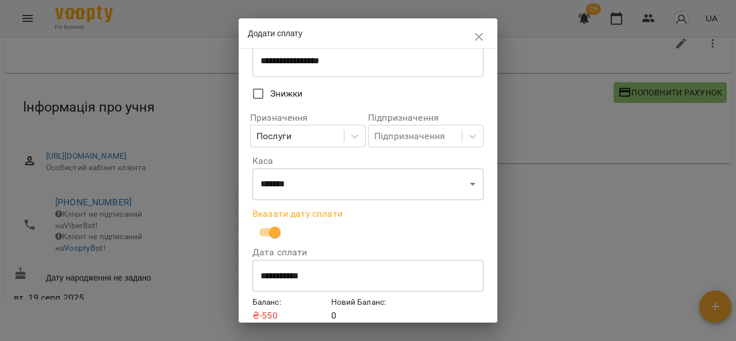
scroll to position [127, 0]
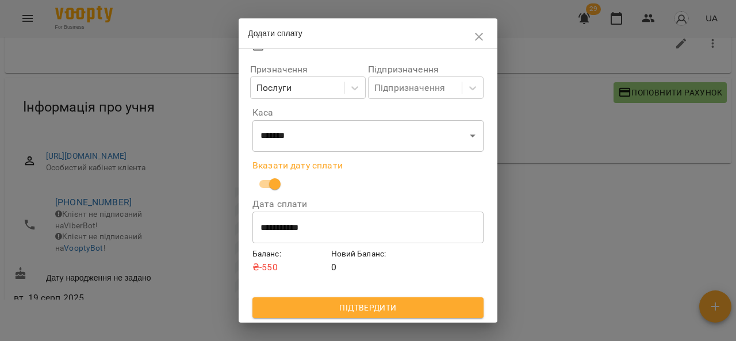
click at [309, 305] on span "Підтвердити" at bounding box center [368, 308] width 213 height 14
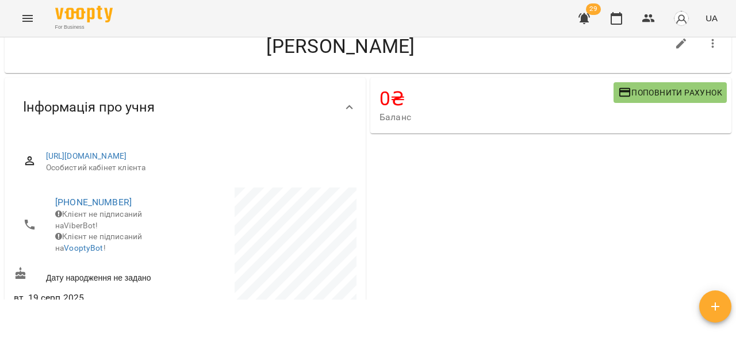
click at [25, 28] on button "Menu" at bounding box center [28, 19] width 28 height 28
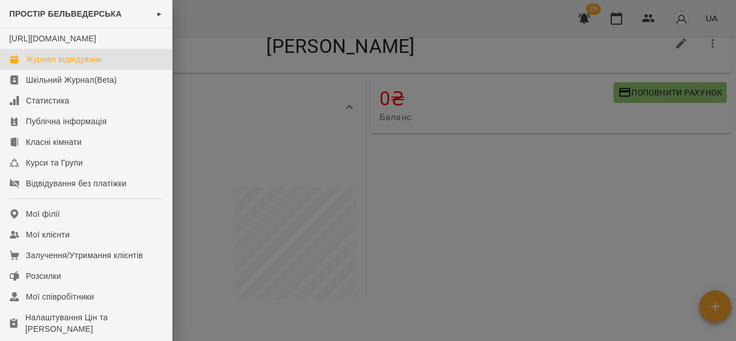
click at [78, 65] on div "Журнал відвідувань" at bounding box center [64, 59] width 76 height 12
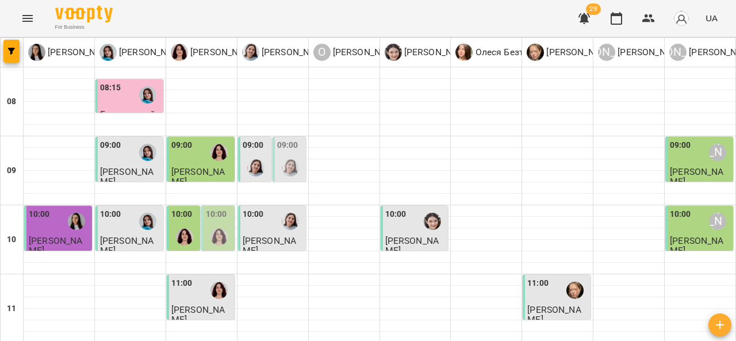
scroll to position [461, 0]
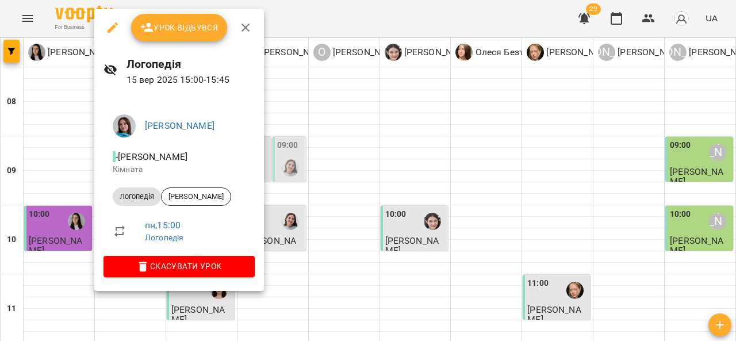
click at [323, 162] on div at bounding box center [368, 170] width 736 height 341
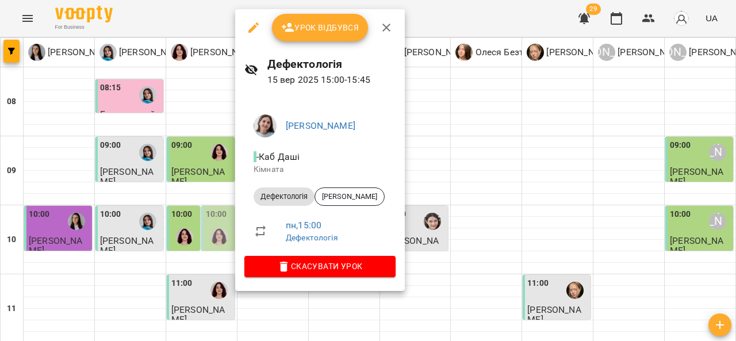
click at [326, 35] on button "Урок відбувся" at bounding box center [320, 28] width 97 height 28
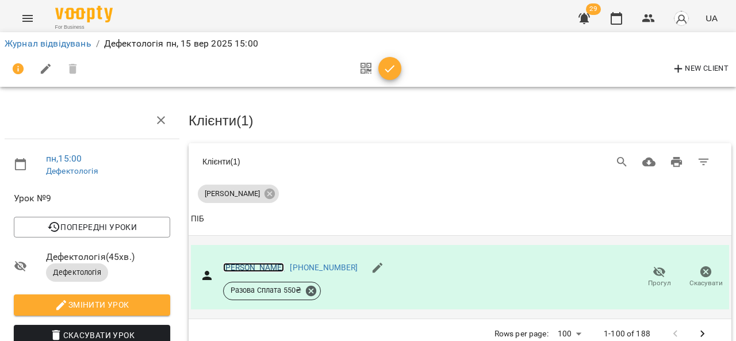
click at [274, 267] on link "[PERSON_NAME]" at bounding box center [254, 267] width 62 height 9
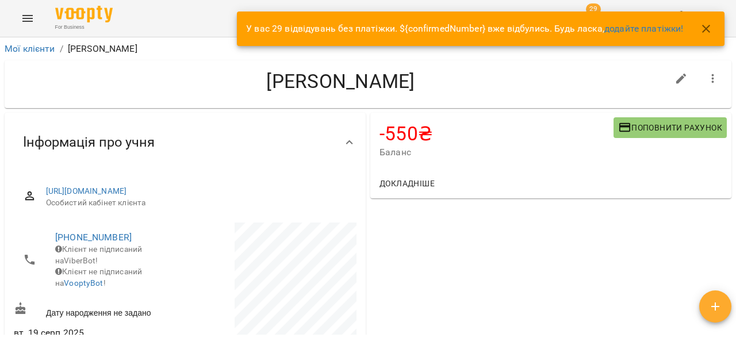
click at [646, 134] on span "Поповнити рахунок" at bounding box center [670, 128] width 104 height 14
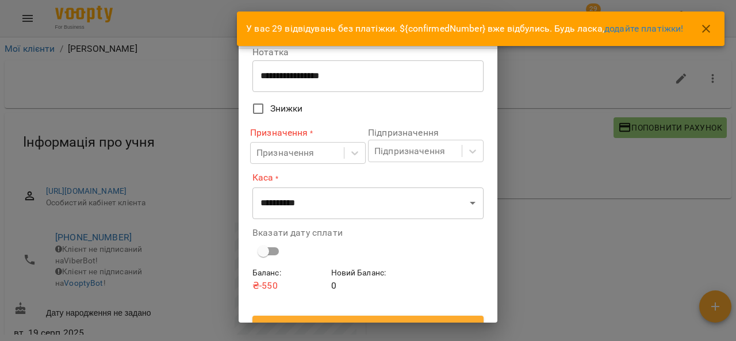
scroll to position [64, 0]
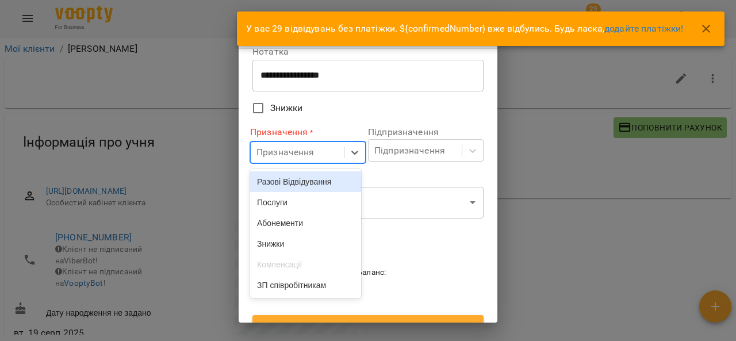
click at [308, 206] on div "Послуги" at bounding box center [305, 202] width 111 height 21
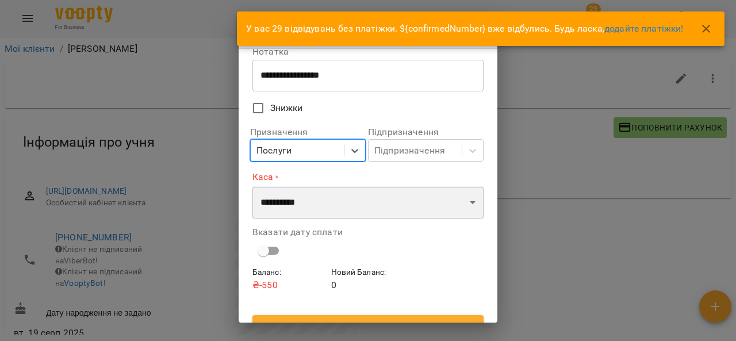
click at [326, 204] on select "**********" at bounding box center [367, 202] width 231 height 32
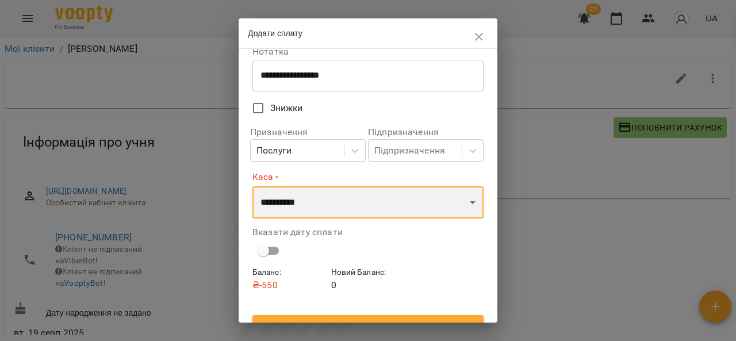
select select "****"
click at [252, 186] on select "**********" at bounding box center [367, 202] width 231 height 32
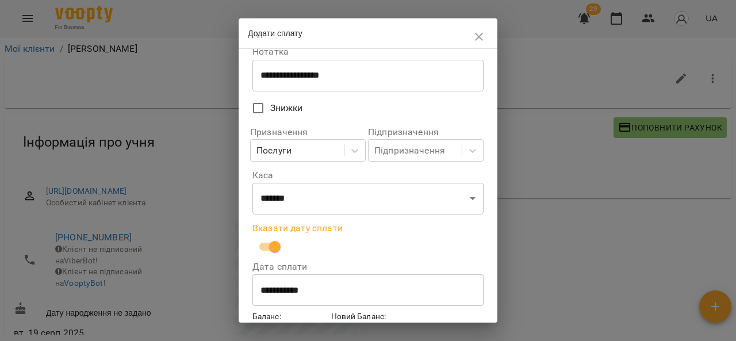
scroll to position [127, 0]
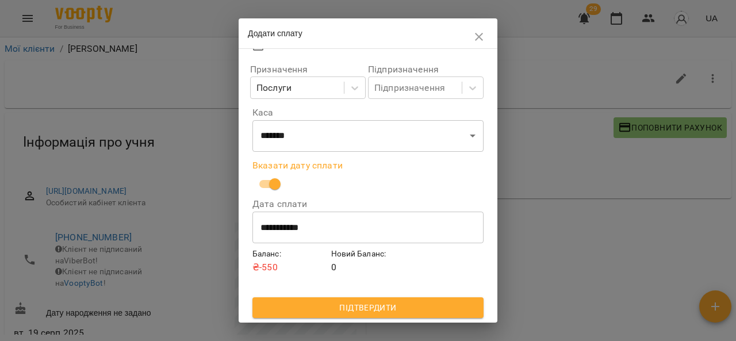
click at [343, 308] on span "Підтвердити" at bounding box center [368, 308] width 213 height 14
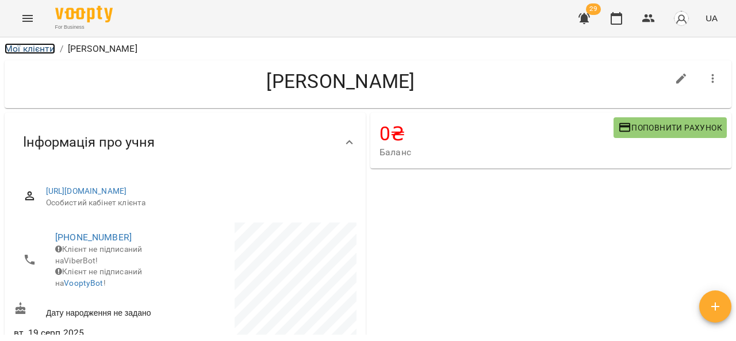
click at [35, 52] on link "Мої клієнти" at bounding box center [30, 48] width 51 height 11
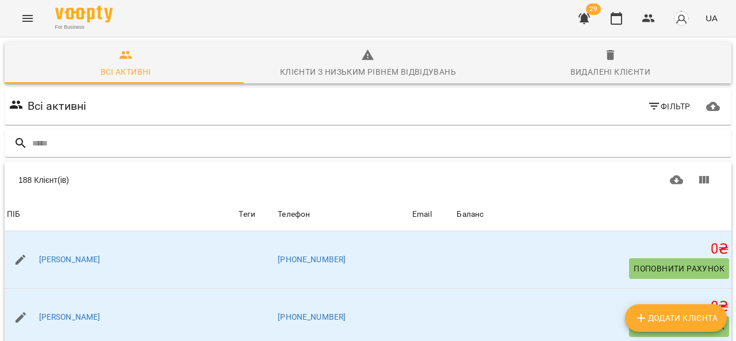
click at [17, 22] on button "Menu" at bounding box center [28, 19] width 28 height 28
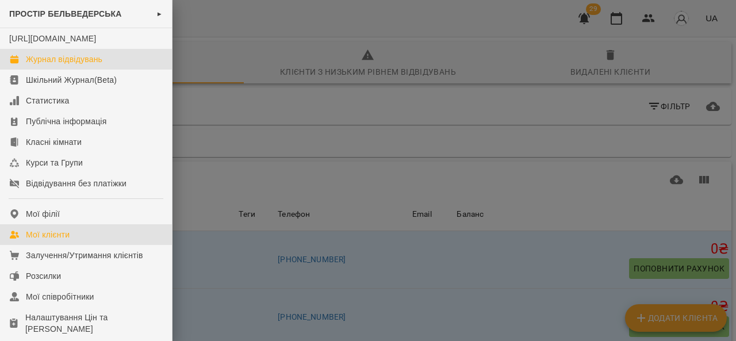
click at [68, 65] on div "Журнал відвідувань" at bounding box center [64, 59] width 76 height 12
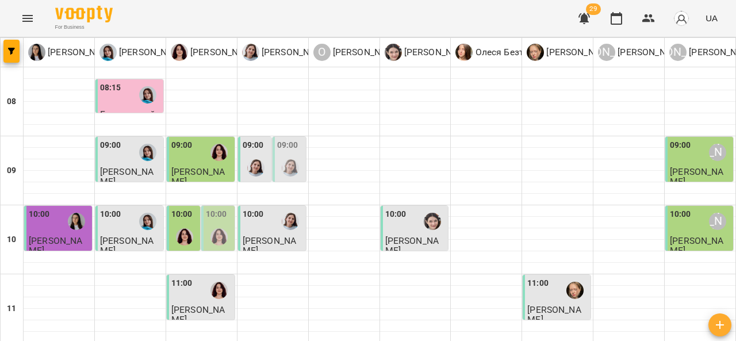
scroll to position [438, 0]
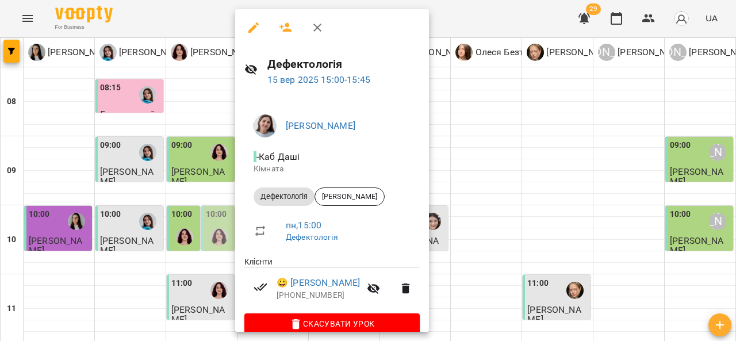
click at [496, 136] on div at bounding box center [368, 170] width 736 height 341
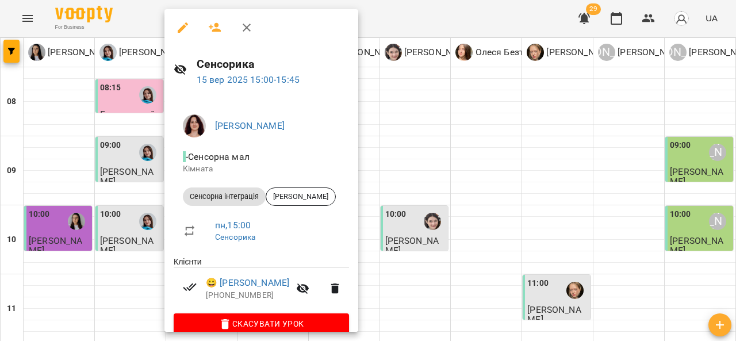
click at [459, 161] on div at bounding box center [368, 170] width 736 height 341
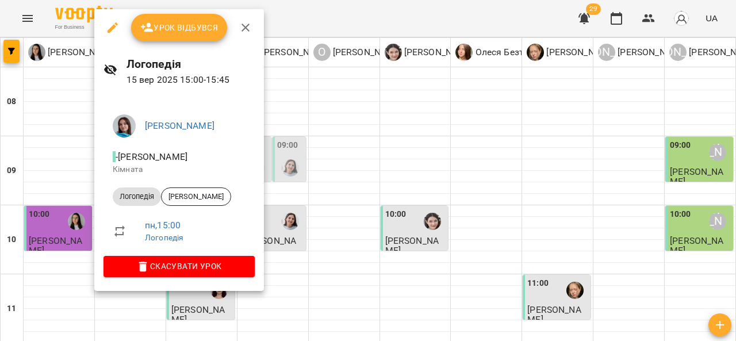
click at [424, 160] on div at bounding box center [368, 170] width 736 height 341
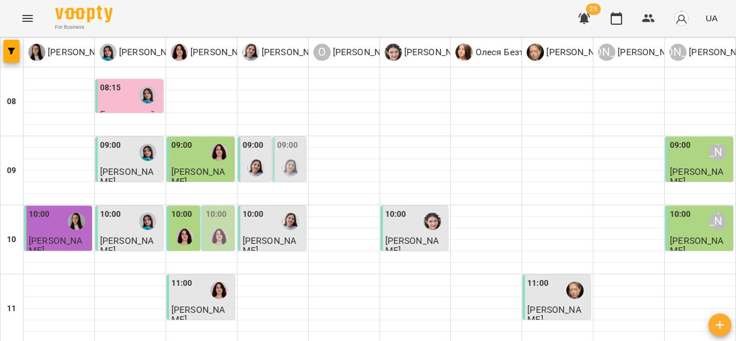
scroll to position [478, 0]
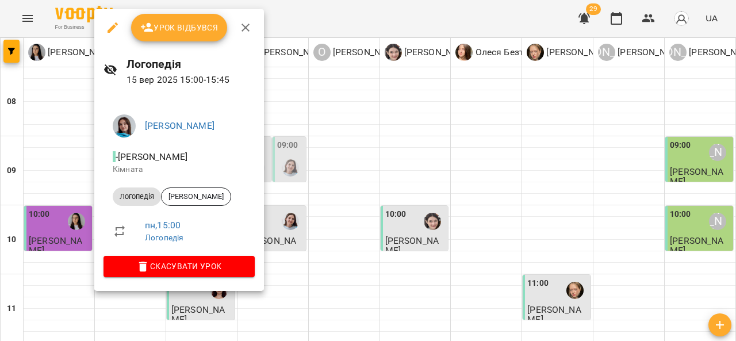
click at [375, 141] on div at bounding box center [368, 170] width 736 height 341
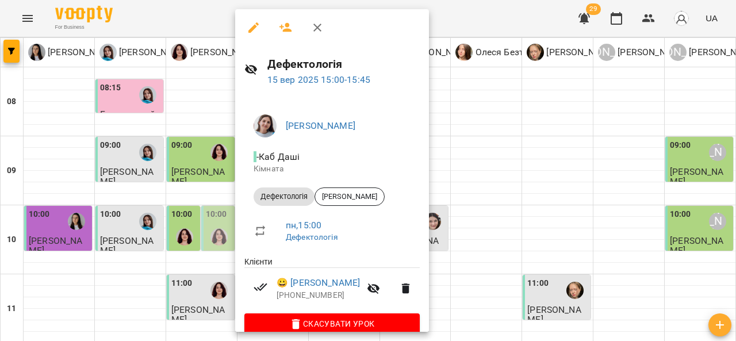
click at [509, 135] on div at bounding box center [368, 170] width 736 height 341
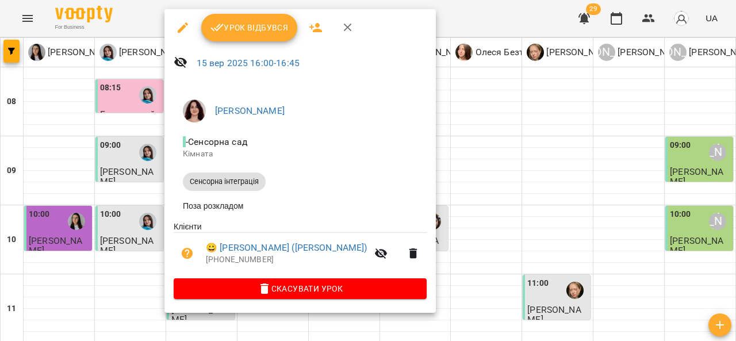
click at [477, 132] on div at bounding box center [368, 170] width 736 height 341
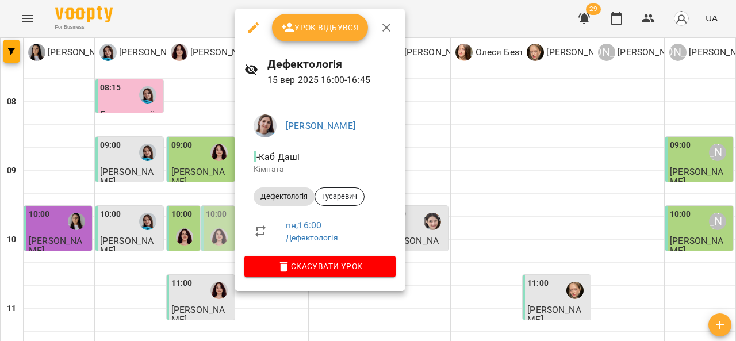
click at [466, 106] on div at bounding box center [368, 170] width 736 height 341
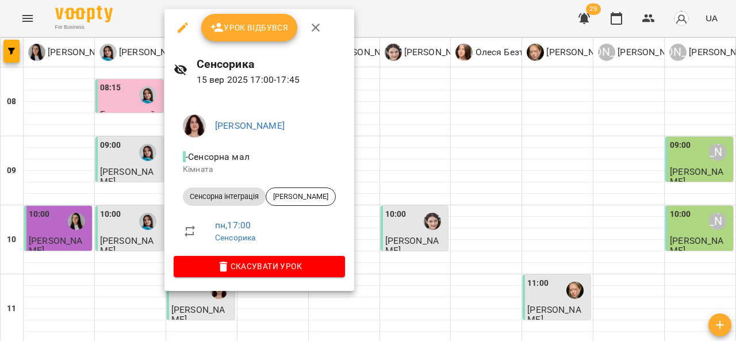
click at [479, 139] on div at bounding box center [368, 170] width 736 height 341
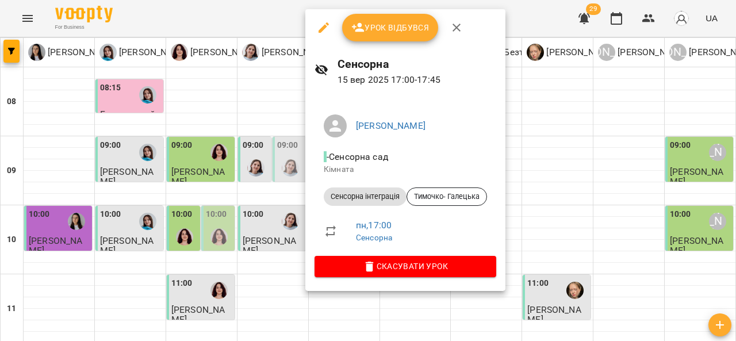
click at [573, 113] on div at bounding box center [368, 170] width 736 height 341
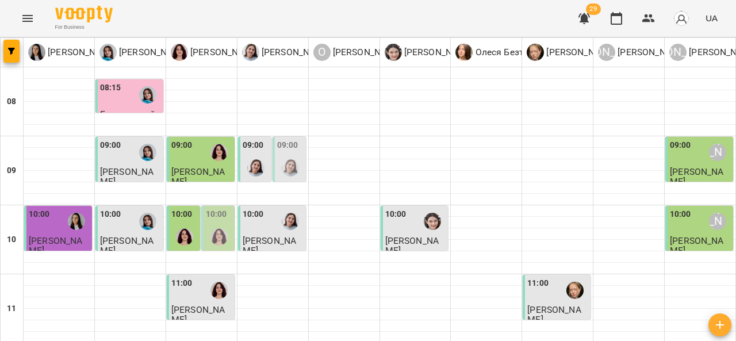
scroll to position [474, 0]
click at [201, 206] on div "10:00 Сенсорика" at bounding box center [217, 240] width 33 height 68
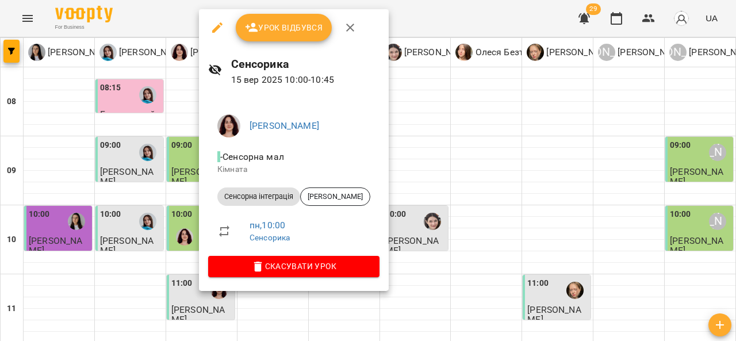
click at [141, 197] on div at bounding box center [368, 170] width 736 height 341
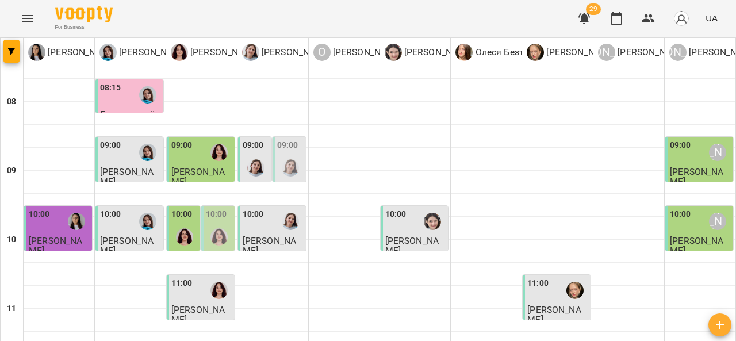
click at [186, 208] on div "10:00" at bounding box center [181, 216] width 21 height 16
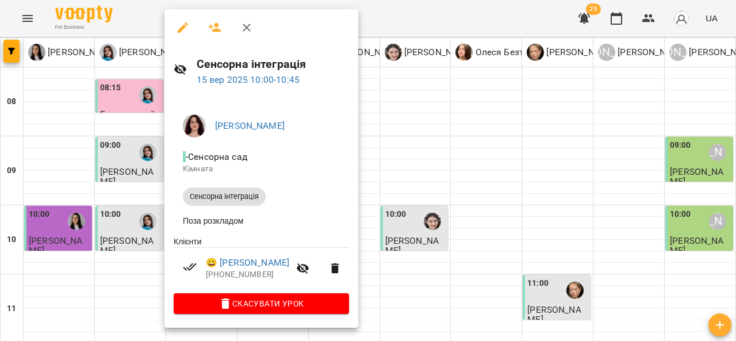
click at [378, 228] on div at bounding box center [368, 170] width 736 height 341
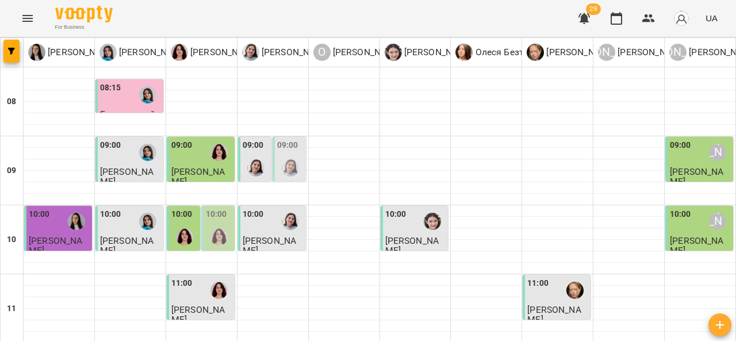
scroll to position [20, 0]
click at [217, 228] on img "Ольга Крикун" at bounding box center [218, 236] width 17 height 17
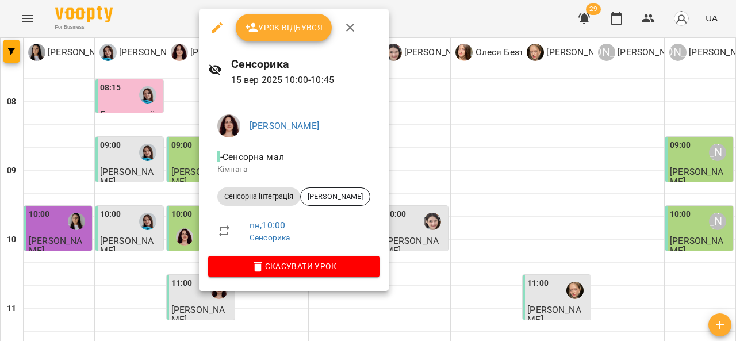
click at [301, 269] on span "Скасувати Урок" at bounding box center [293, 266] width 153 height 14
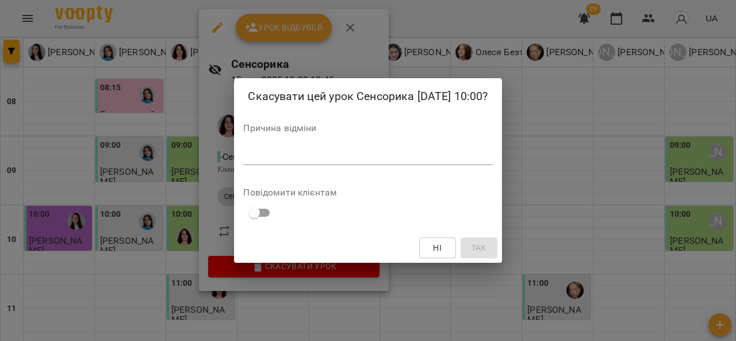
click at [305, 155] on textarea at bounding box center [367, 155] width 249 height 11
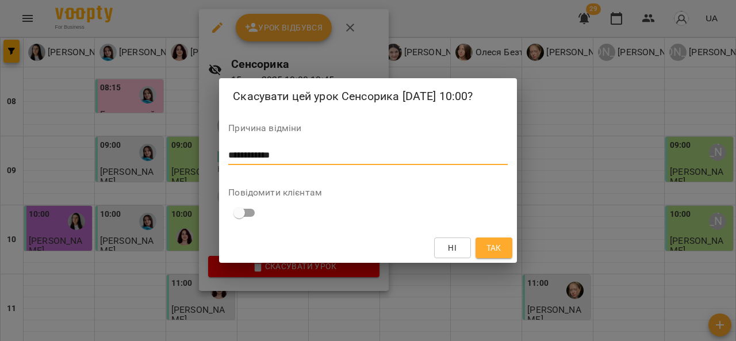
type textarea "**********"
click at [500, 242] on span "Так" at bounding box center [493, 248] width 15 height 14
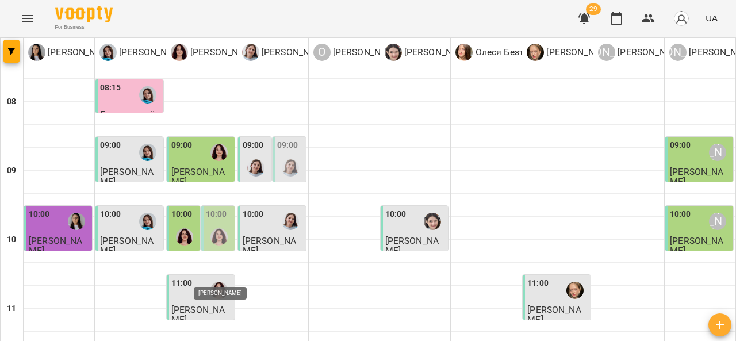
click at [214, 282] on img "Ольга Крикун" at bounding box center [218, 290] width 17 height 17
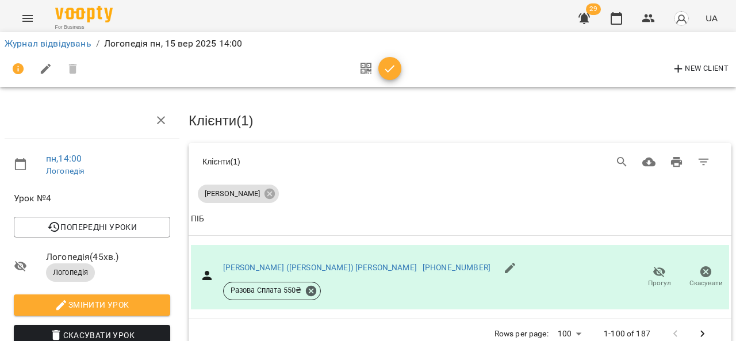
scroll to position [67, 0]
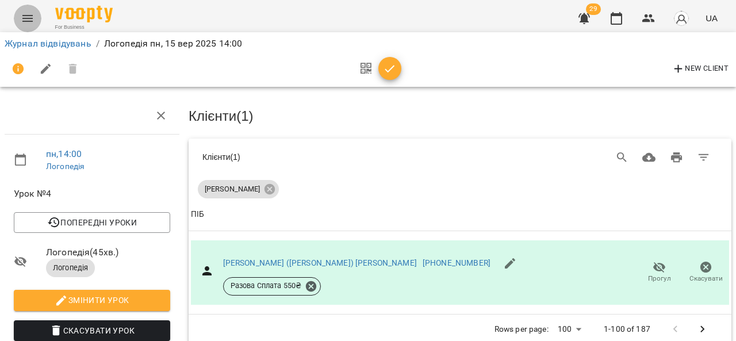
click at [28, 19] on icon "Menu" at bounding box center [28, 19] width 14 height 14
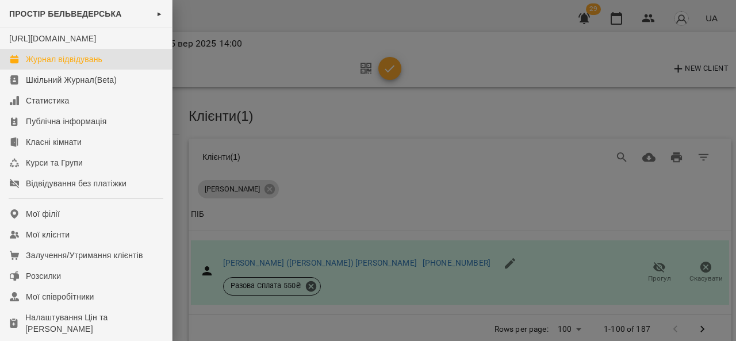
click at [45, 65] on div "Журнал відвідувань" at bounding box center [64, 59] width 76 height 12
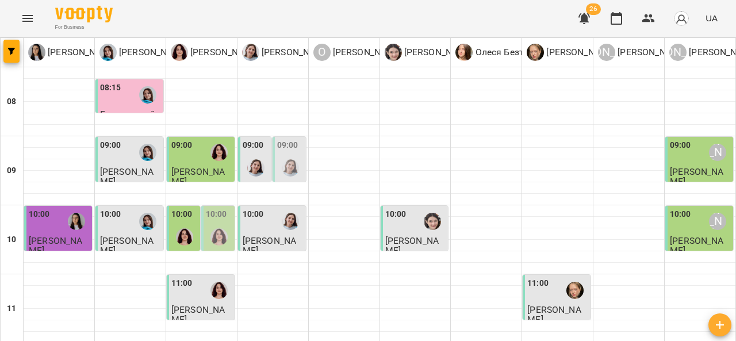
scroll to position [523, 0]
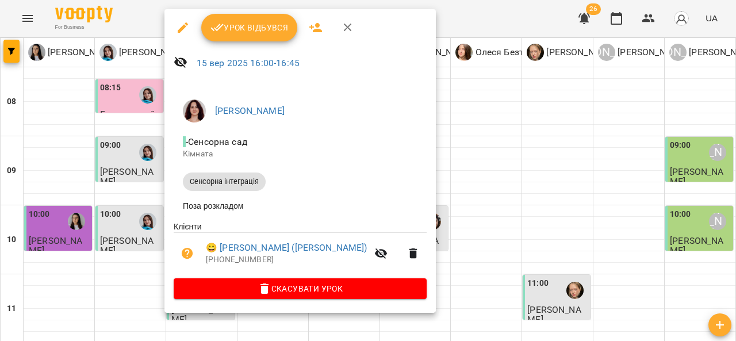
click at [438, 114] on div at bounding box center [368, 170] width 736 height 341
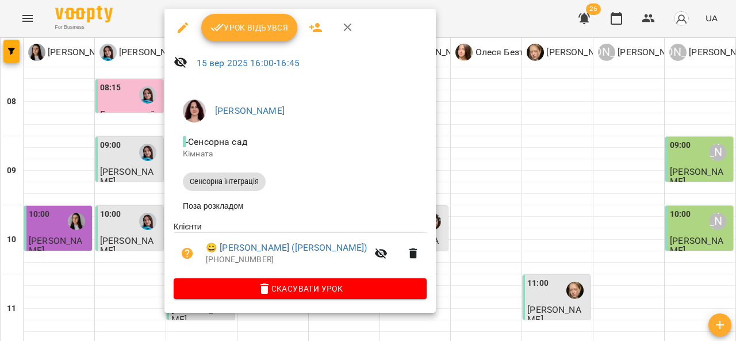
click at [30, 18] on div at bounding box center [368, 170] width 736 height 341
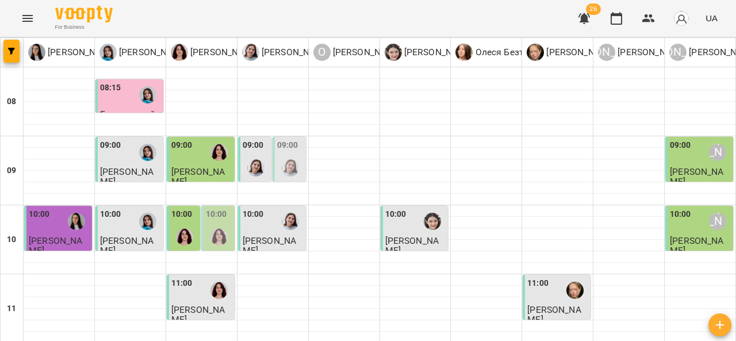
click at [28, 16] on icon "Menu" at bounding box center [27, 18] width 10 height 7
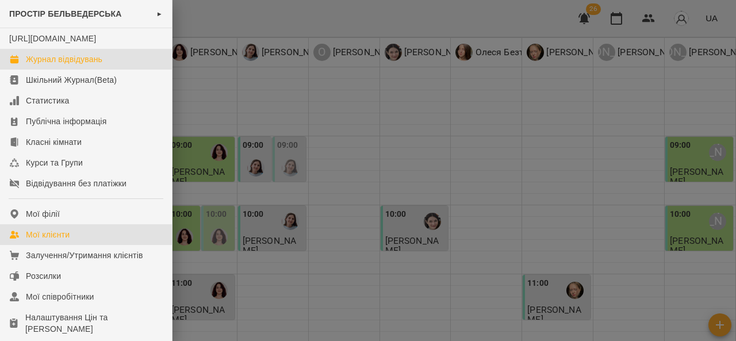
click at [78, 245] on link "Мої клієнти" at bounding box center [86, 234] width 172 height 21
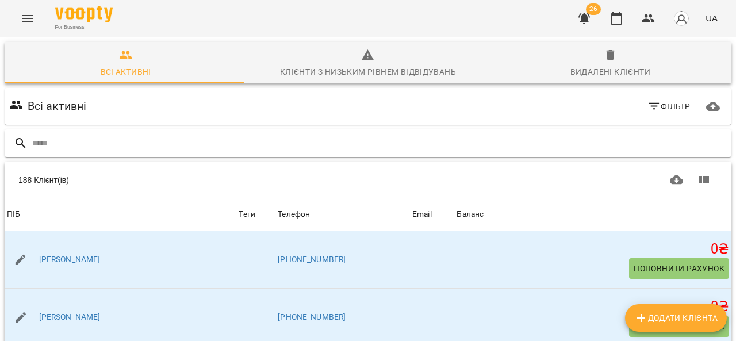
click at [127, 143] on input "text" at bounding box center [379, 143] width 695 height 19
type input "****"
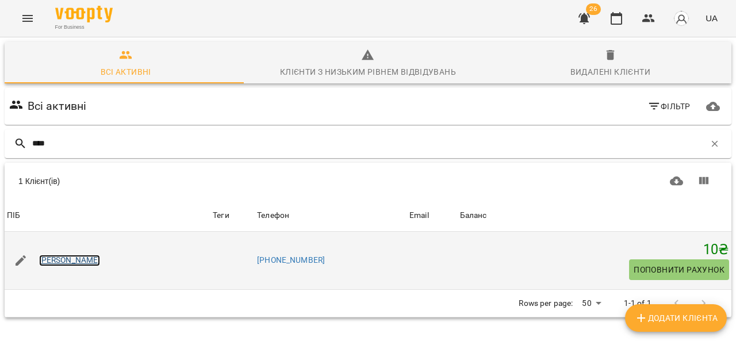
click at [68, 262] on link "[PERSON_NAME]" at bounding box center [70, 261] width 62 height 12
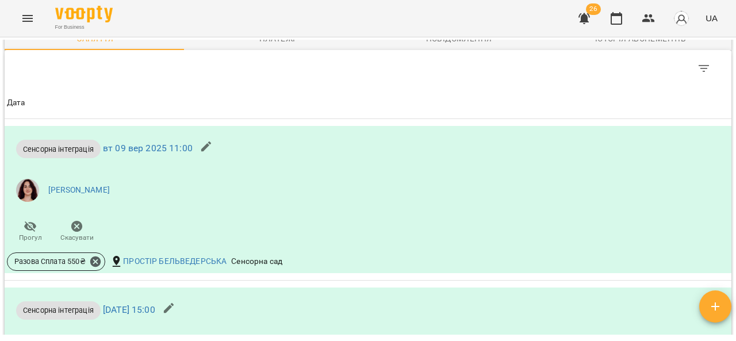
scroll to position [574, 0]
click at [29, 16] on icon "Menu" at bounding box center [27, 18] width 10 height 7
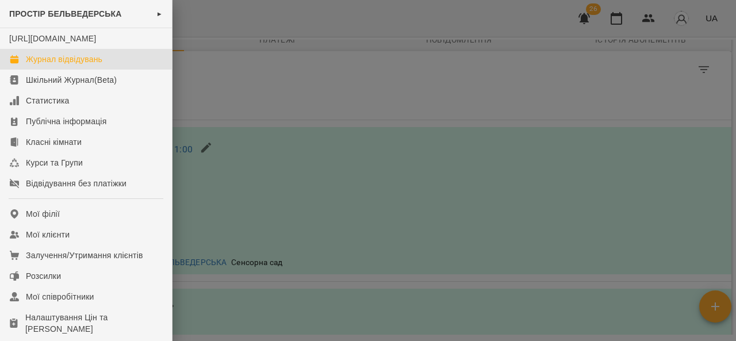
click at [102, 65] on div "Журнал відвідувань" at bounding box center [64, 59] width 76 height 12
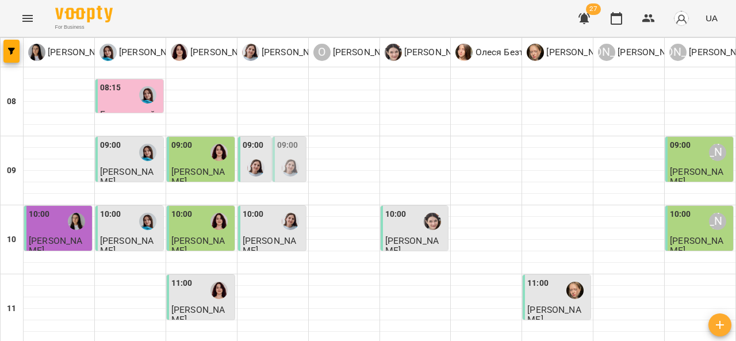
click at [262, 168] on div at bounding box center [256, 168] width 26 height 26
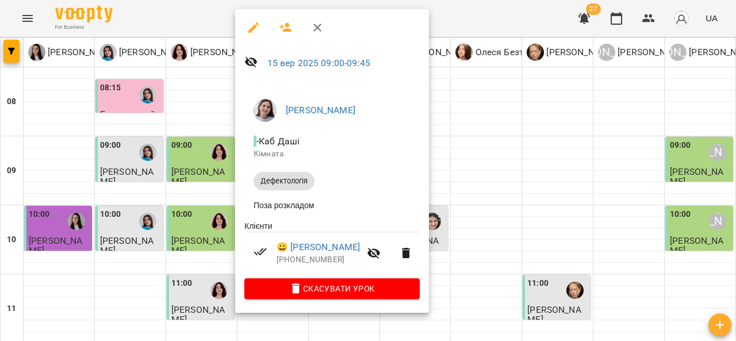
click at [465, 172] on div at bounding box center [368, 170] width 736 height 341
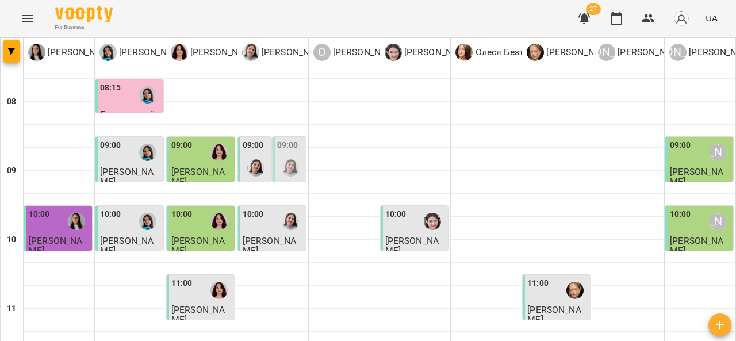
click at [291, 162] on img "Дарія Тріпадуш" at bounding box center [290, 167] width 17 height 17
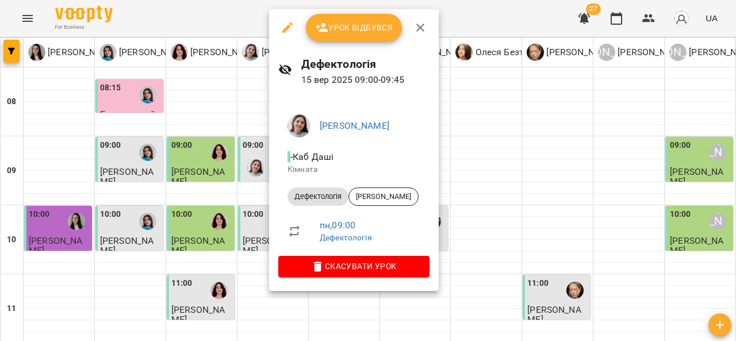
click at [359, 270] on span "Скасувати Урок" at bounding box center [354, 266] width 133 height 14
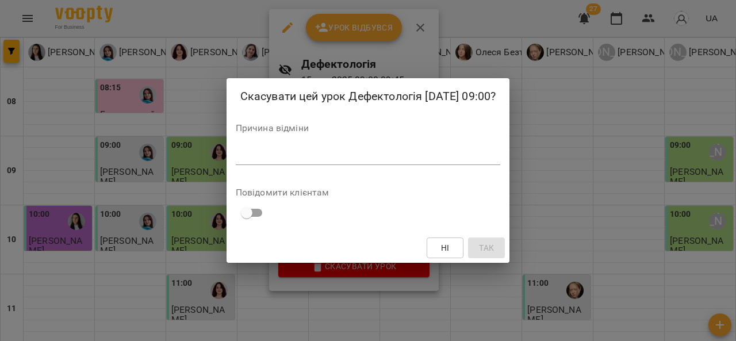
click at [324, 155] on textarea at bounding box center [368, 155] width 265 height 11
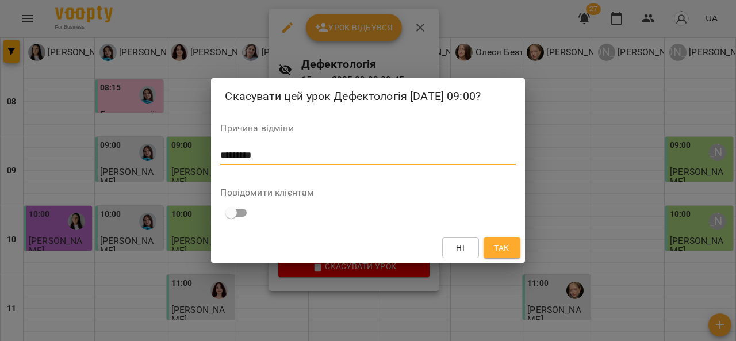
type textarea "*********"
click at [497, 245] on span "Так" at bounding box center [501, 248] width 15 height 14
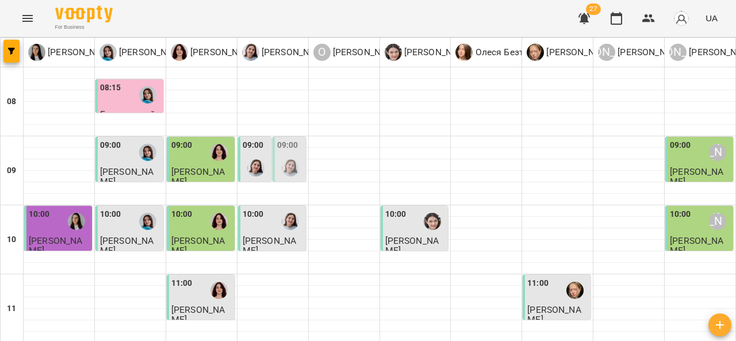
scroll to position [630, 0]
click at [689, 58] on p "[PERSON_NAME]" at bounding box center [723, 52] width 72 height 14
click at [564, 56] on p "[PERSON_NAME]" at bounding box center [580, 52] width 72 height 14
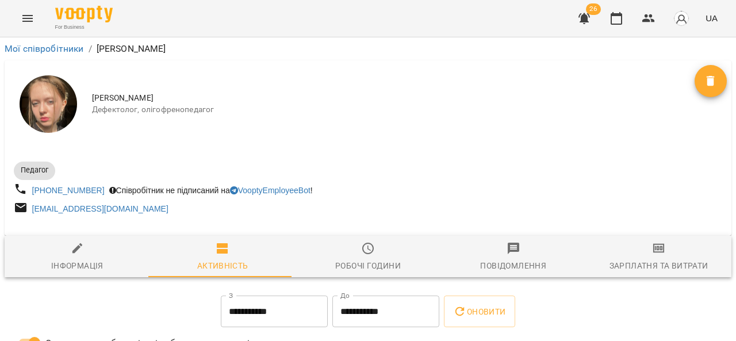
click at [28, 26] on button "Menu" at bounding box center [28, 19] width 28 height 28
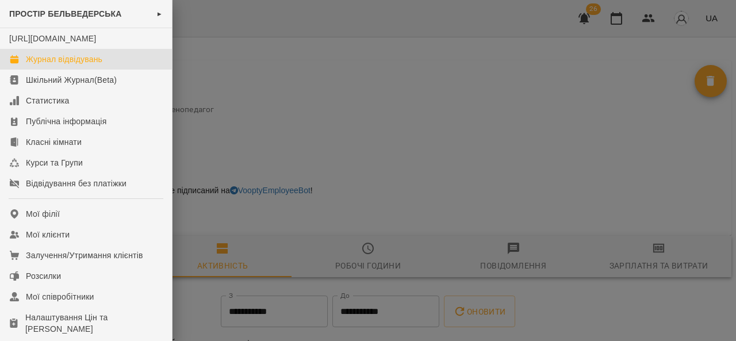
click at [38, 65] on div "Журнал відвідувань" at bounding box center [64, 59] width 76 height 12
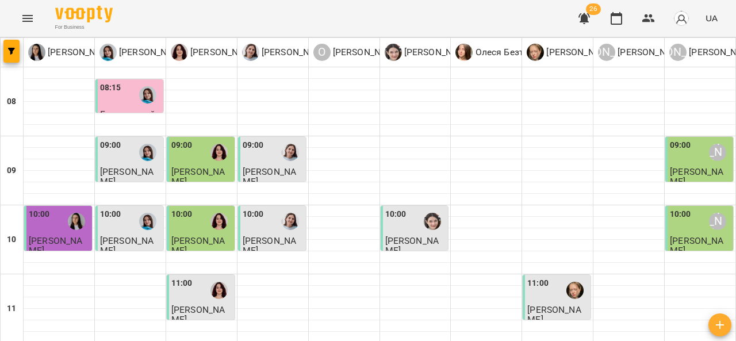
scroll to position [102, 0]
click at [553, 304] on span "[PERSON_NAME]" at bounding box center [553, 314] width 53 height 21
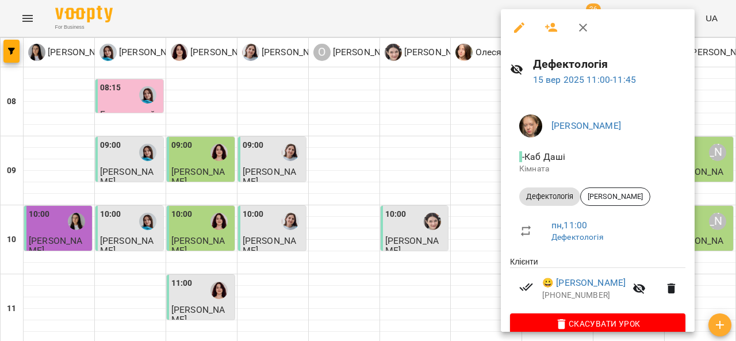
click at [446, 204] on div at bounding box center [368, 170] width 736 height 341
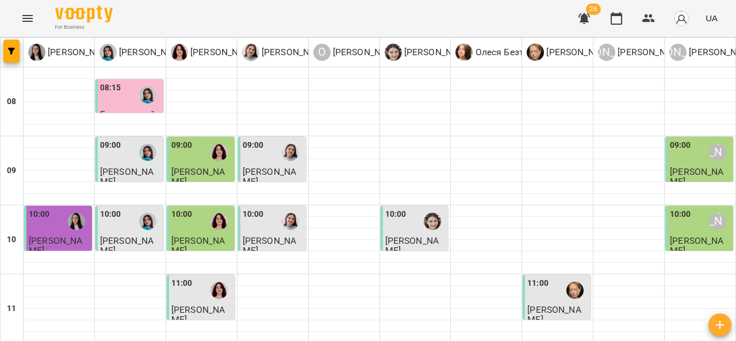
scroll to position [317, 0]
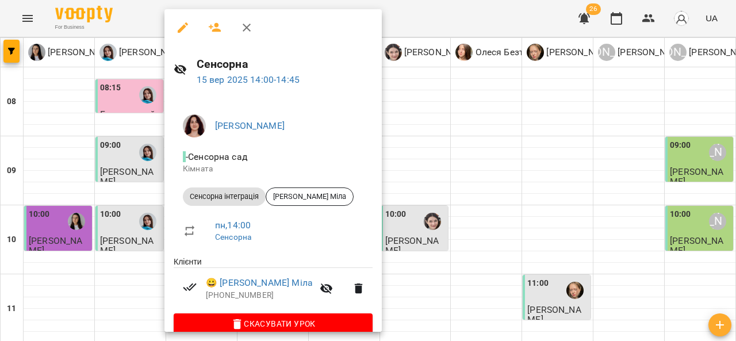
click at [438, 161] on div at bounding box center [368, 170] width 736 height 341
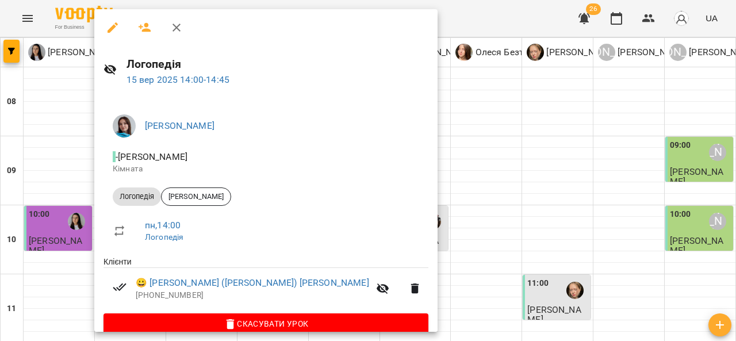
click at [442, 184] on div at bounding box center [368, 170] width 736 height 341
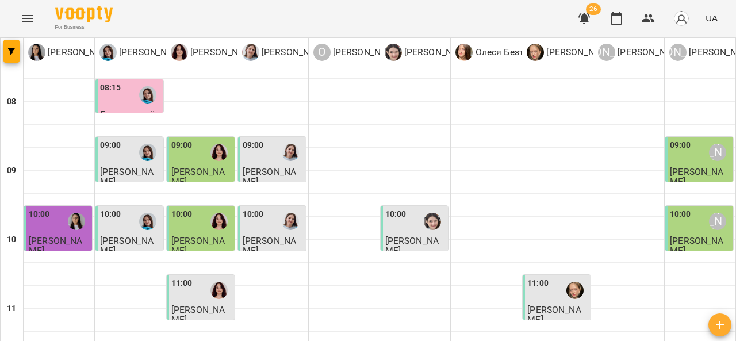
scroll to position [422, 0]
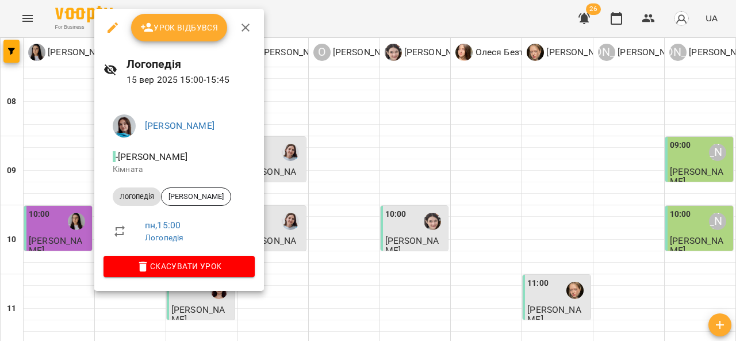
click at [397, 180] on div at bounding box center [368, 170] width 736 height 341
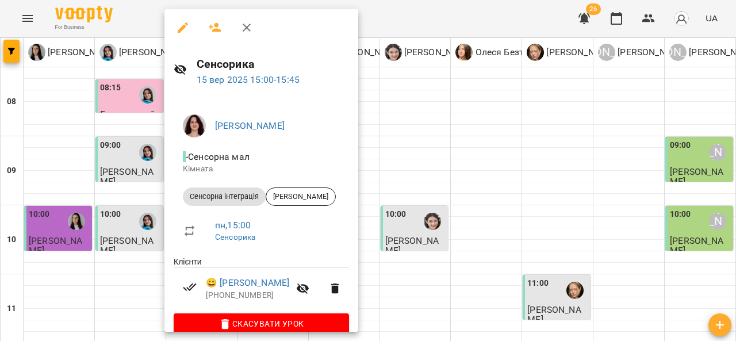
click at [436, 169] on div at bounding box center [368, 170] width 736 height 341
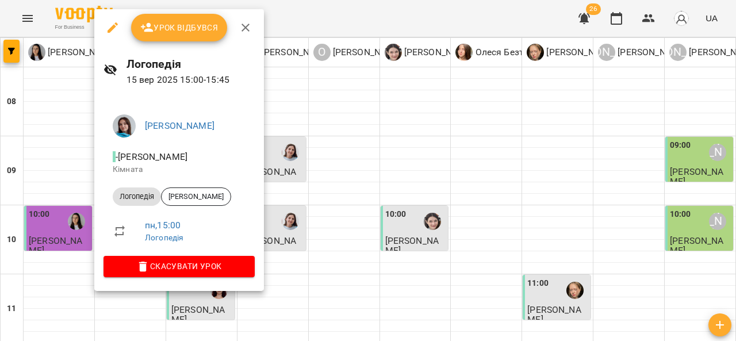
click at [368, 181] on div at bounding box center [368, 170] width 736 height 341
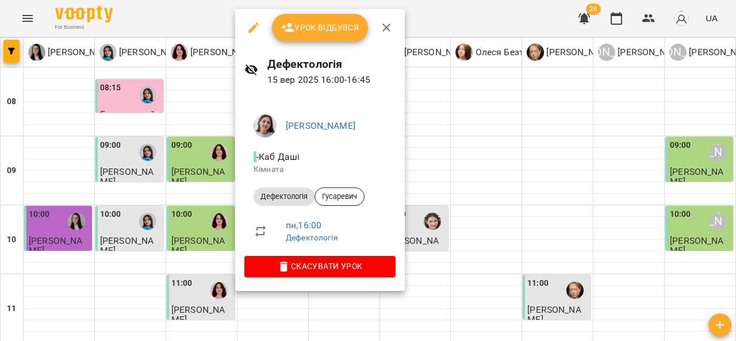
click at [185, 227] on div at bounding box center [368, 170] width 736 height 341
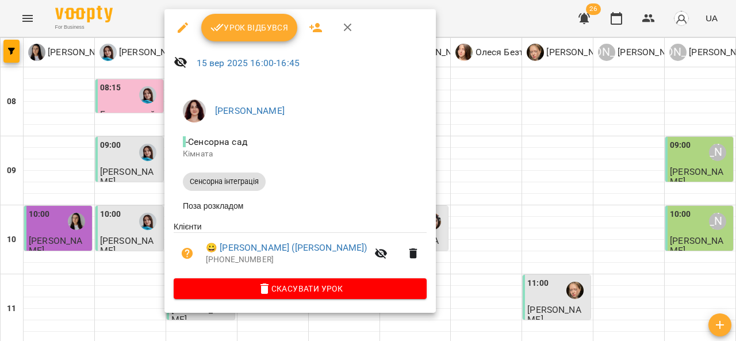
click at [431, 181] on div at bounding box center [368, 170] width 736 height 341
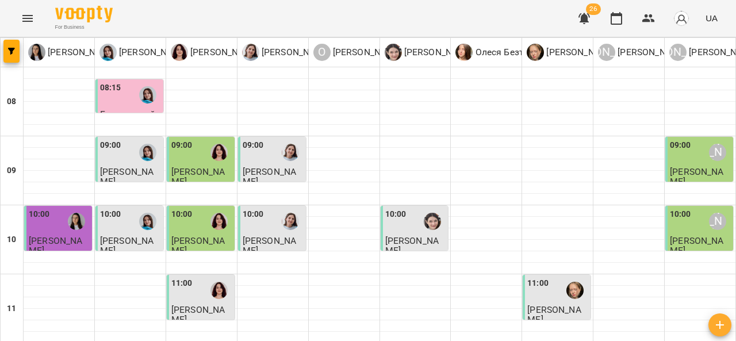
scroll to position [454, 0]
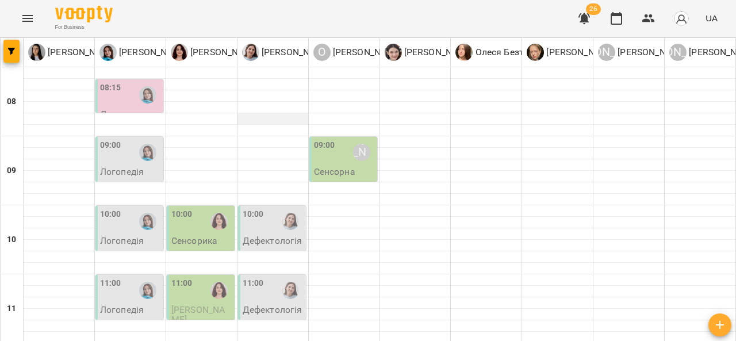
scroll to position [532, 0]
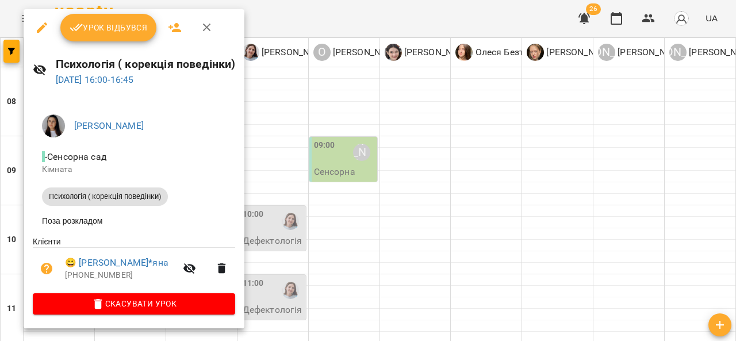
click at [152, 309] on span "Скасувати Урок" at bounding box center [134, 304] width 184 height 14
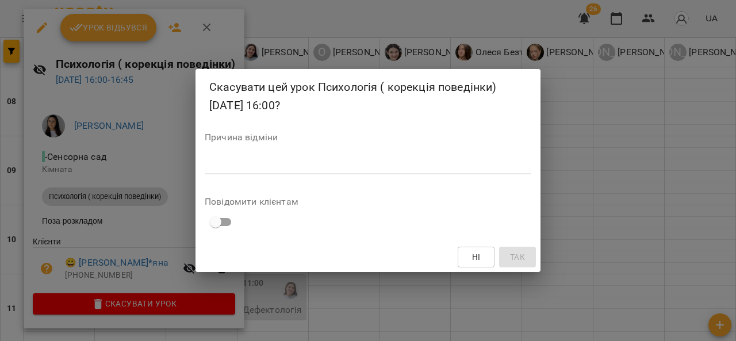
click at [279, 168] on textarea at bounding box center [368, 164] width 327 height 11
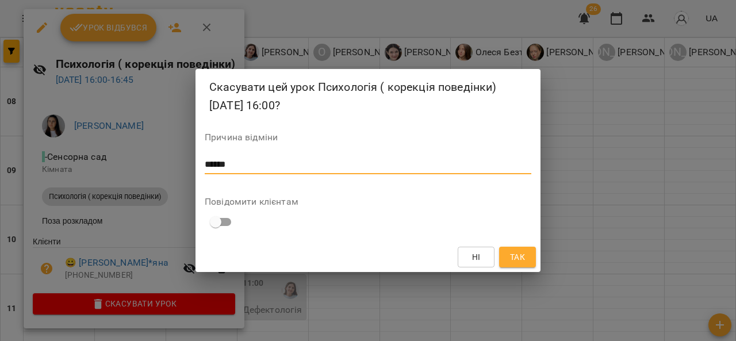
type textarea "******"
click at [516, 256] on span "Так" at bounding box center [517, 257] width 15 height 14
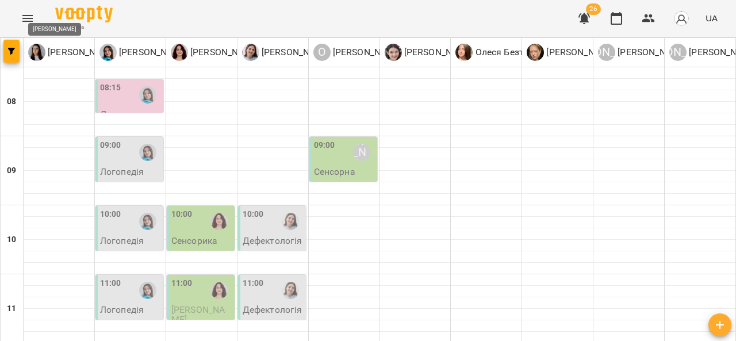
scroll to position [613, 0]
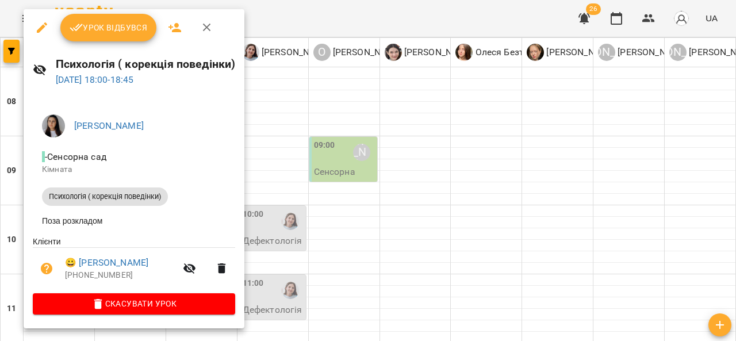
click at [334, 248] on div at bounding box center [368, 170] width 736 height 341
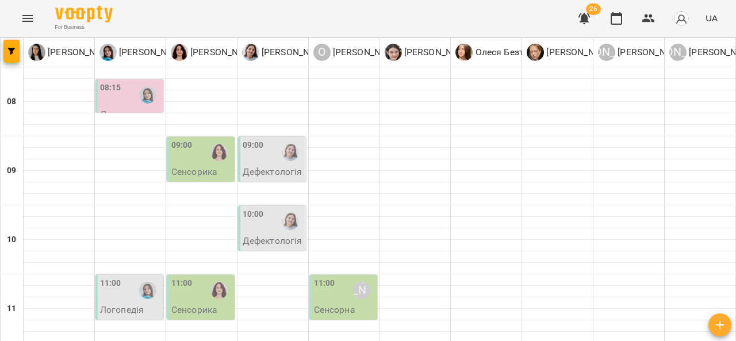
scroll to position [182, 0]
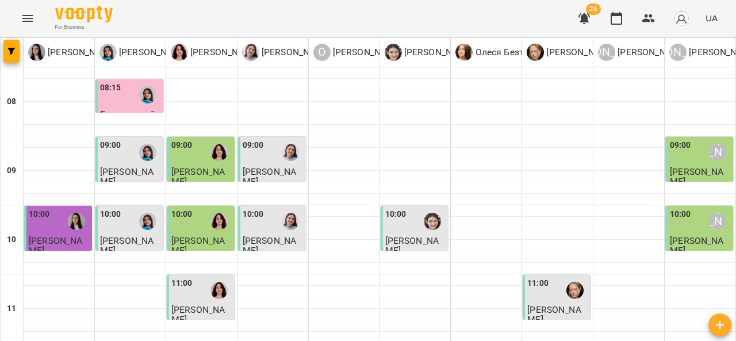
type input "**********"
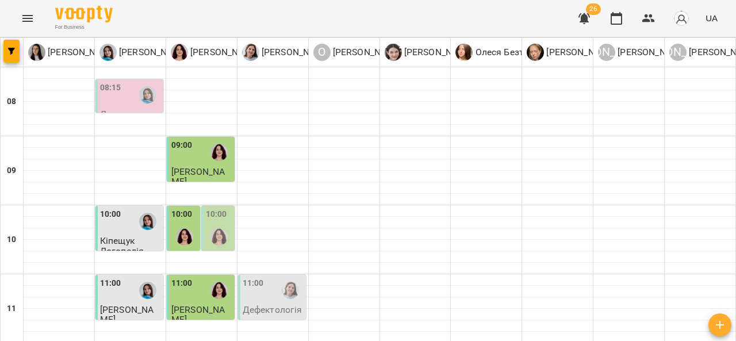
scroll to position [502, 0]
type input "**********"
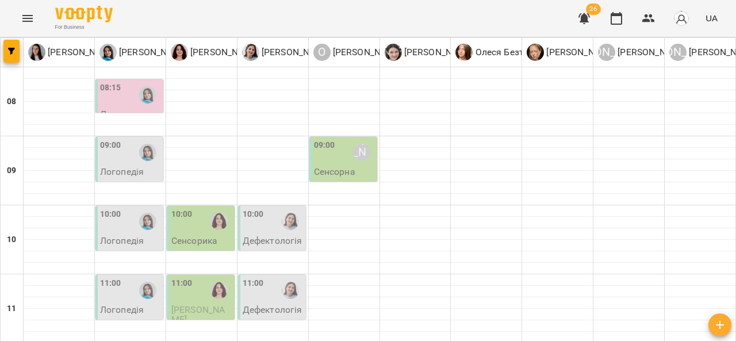
scroll to position [436, 0]
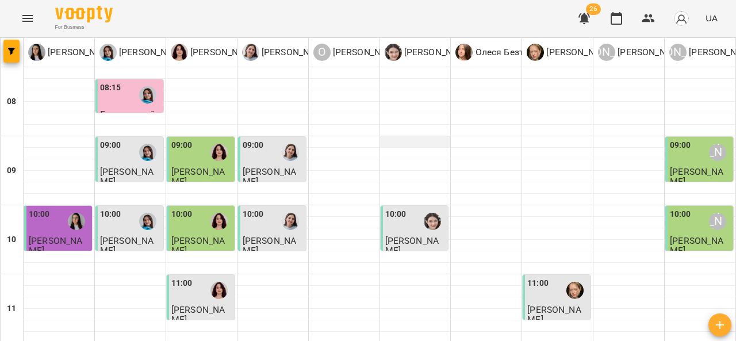
scroll to position [286, 0]
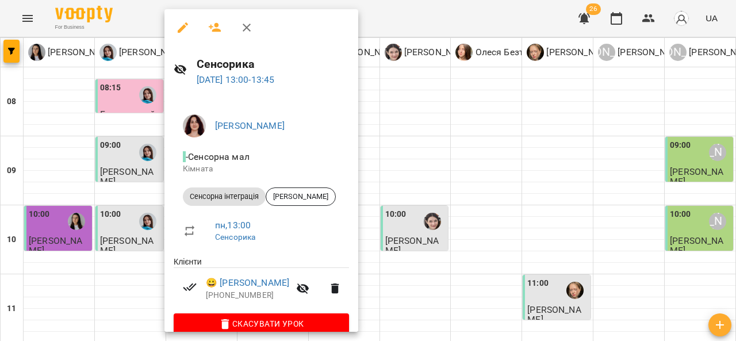
click at [408, 220] on div at bounding box center [368, 170] width 736 height 341
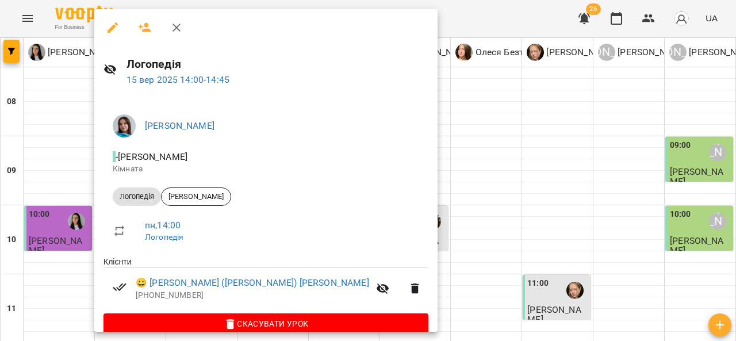
click at [386, 199] on div at bounding box center [368, 170] width 736 height 341
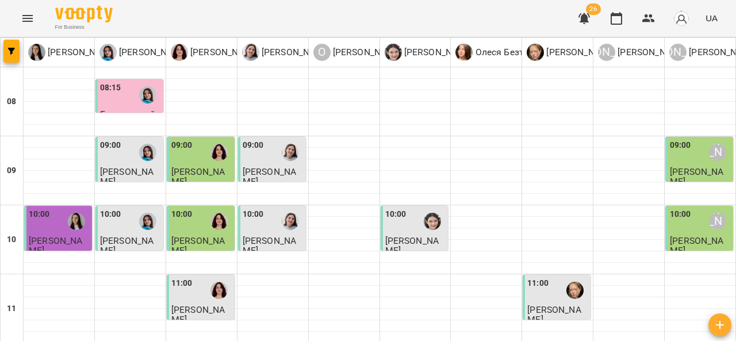
scroll to position [393, 0]
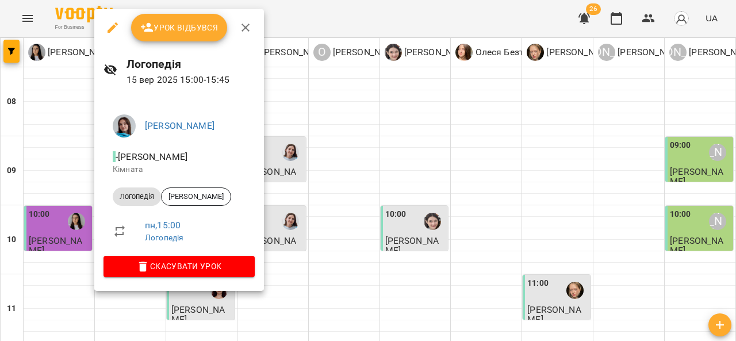
click at [380, 162] on div at bounding box center [368, 170] width 736 height 341
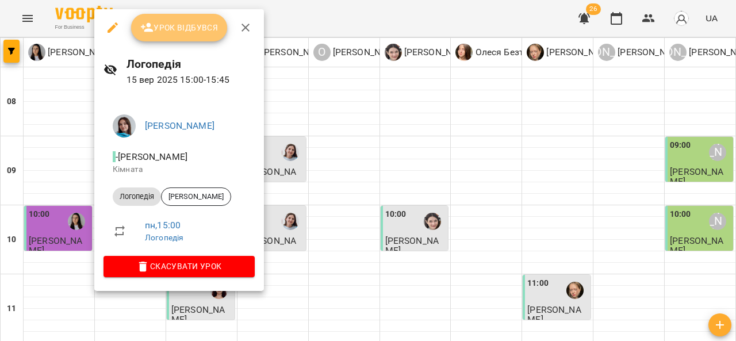
click at [186, 32] on span "Урок відбувся" at bounding box center [179, 28] width 78 height 14
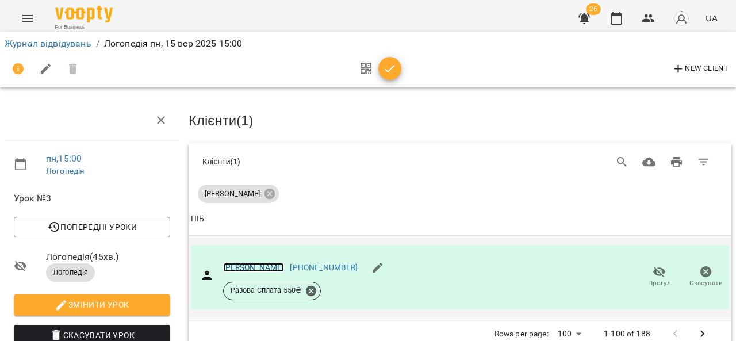
click at [276, 266] on link "[PERSON_NAME]" at bounding box center [254, 267] width 62 height 9
click at [53, 43] on link "Журнал відвідувань" at bounding box center [48, 43] width 87 height 11
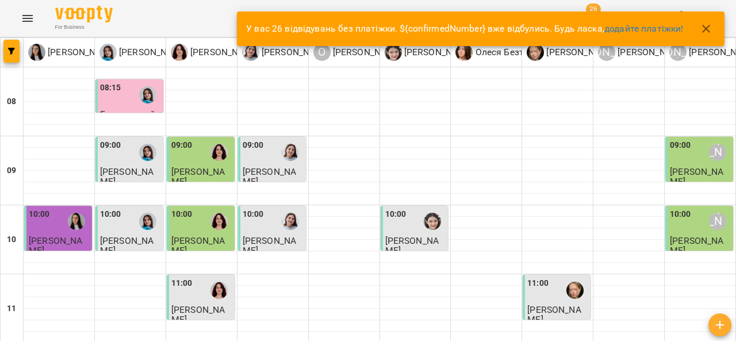
scroll to position [493, 0]
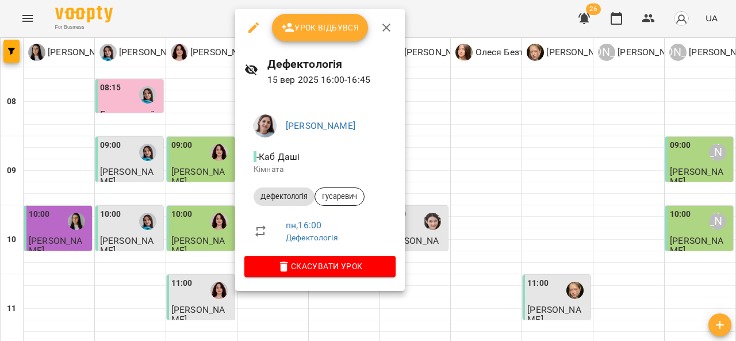
click at [455, 163] on div at bounding box center [368, 170] width 736 height 341
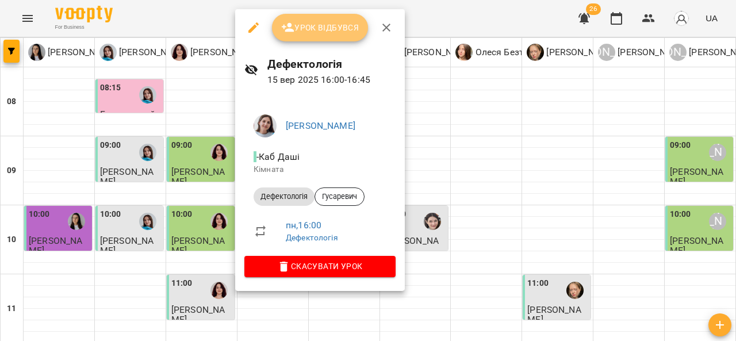
click at [323, 25] on span "Урок відбувся" at bounding box center [320, 28] width 78 height 14
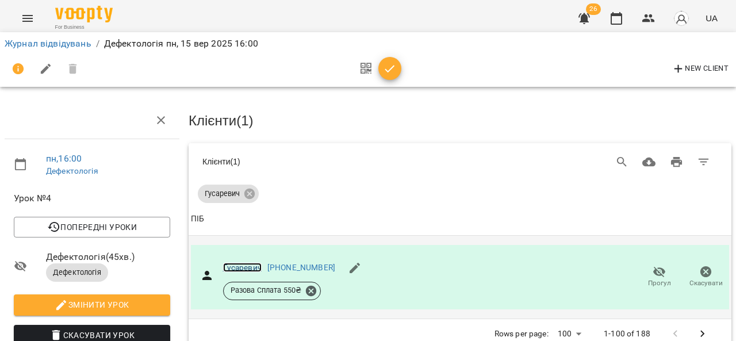
click at [243, 263] on link "Гусаревич" at bounding box center [242, 267] width 39 height 9
click at [33, 10] on button "Menu" at bounding box center [28, 19] width 28 height 28
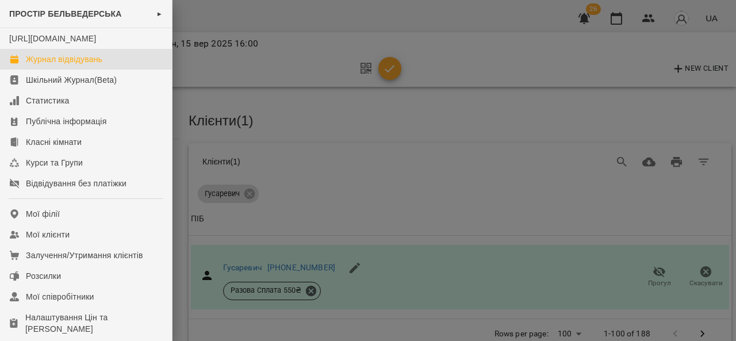
click at [76, 65] on div "Журнал відвідувань" at bounding box center [64, 59] width 76 height 12
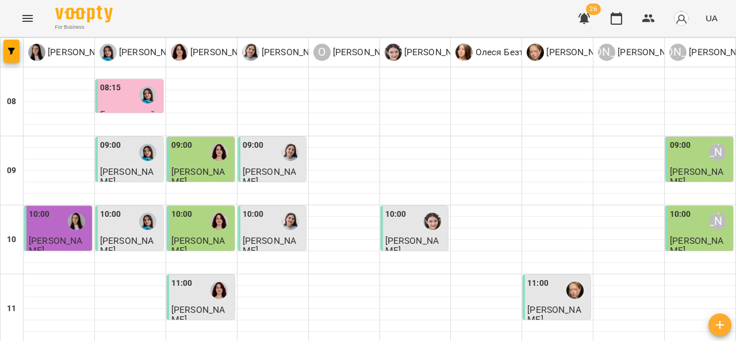
scroll to position [488, 0]
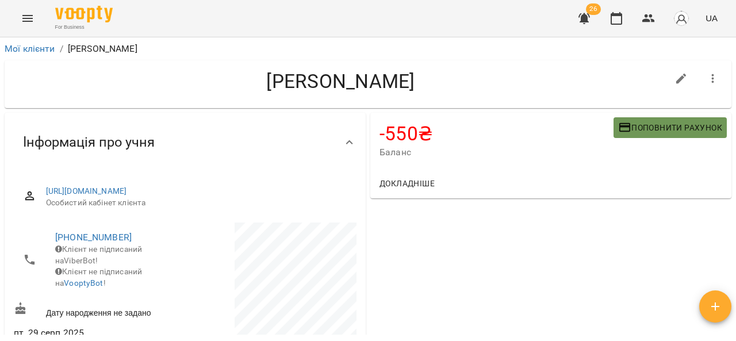
click at [630, 127] on span "Поповнити рахунок" at bounding box center [670, 128] width 104 height 14
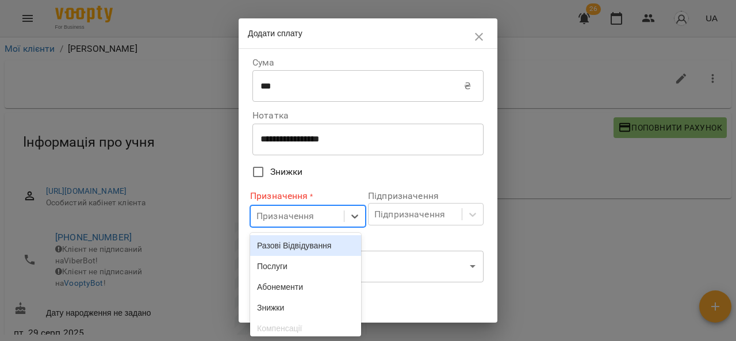
scroll to position [35, 0]
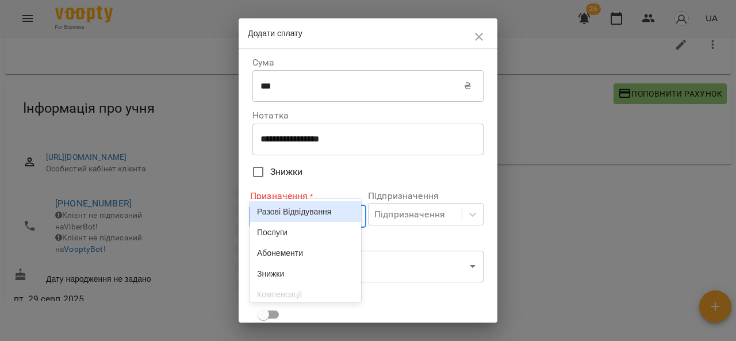
click at [305, 220] on body "**********" at bounding box center [368, 155] width 736 height 378
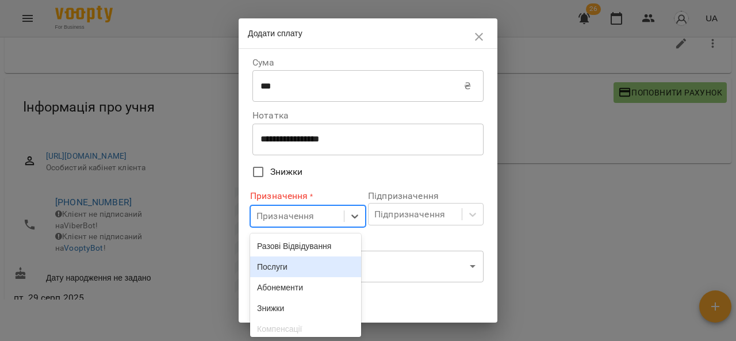
click at [302, 270] on div "Послуги" at bounding box center [305, 266] width 111 height 21
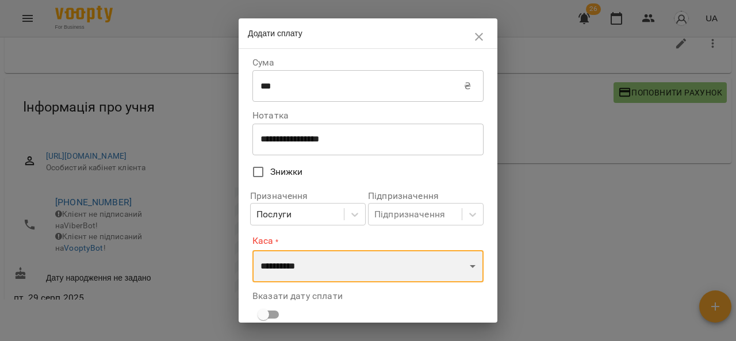
click at [306, 269] on select "**********" at bounding box center [367, 266] width 231 height 32
select select "****"
click at [252, 250] on select "**********" at bounding box center [367, 266] width 231 height 32
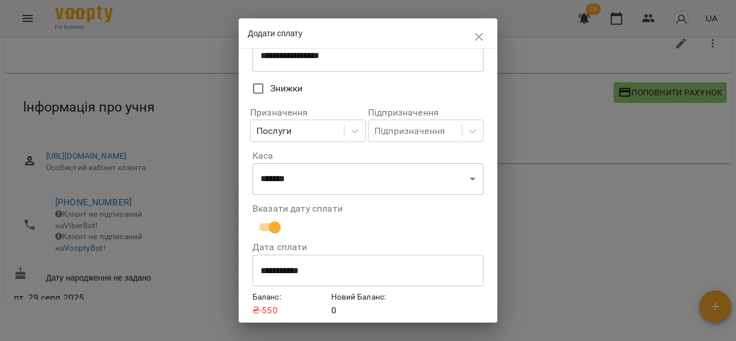
scroll to position [127, 0]
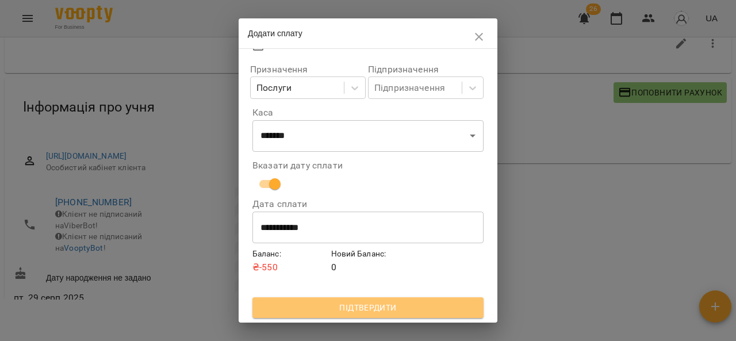
click at [443, 315] on button "Підтвердити" at bounding box center [367, 307] width 231 height 21
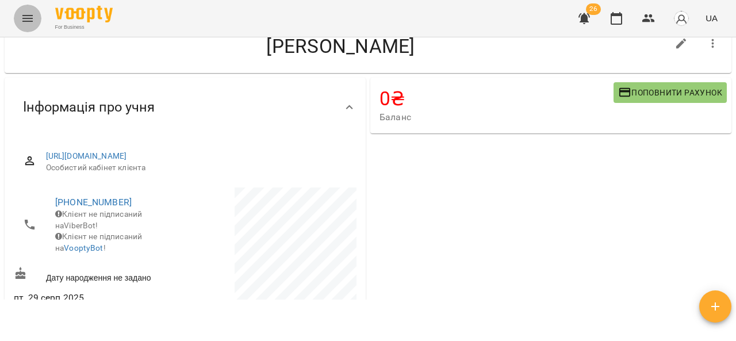
click at [30, 13] on icon "Menu" at bounding box center [28, 19] width 14 height 14
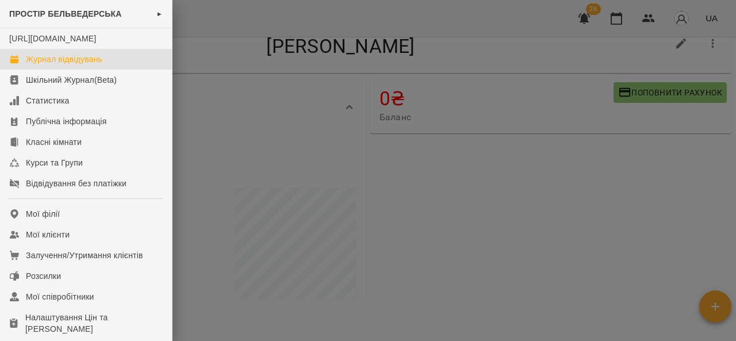
click at [45, 65] on div "Журнал відвідувань" at bounding box center [64, 59] width 76 height 12
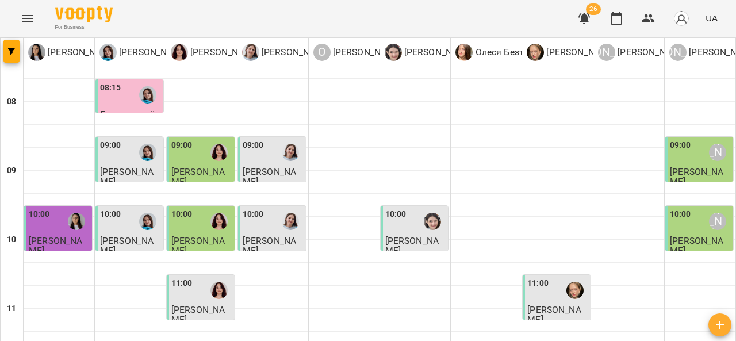
click at [45, 66] on div "[PERSON_NAME]" at bounding box center [59, 52] width 71 height 29
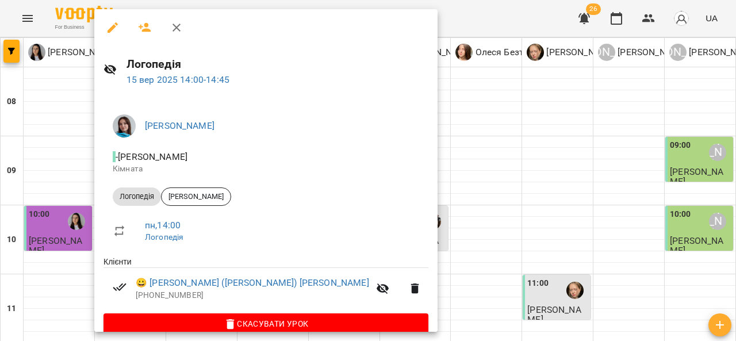
click at [435, 160] on div at bounding box center [368, 170] width 736 height 341
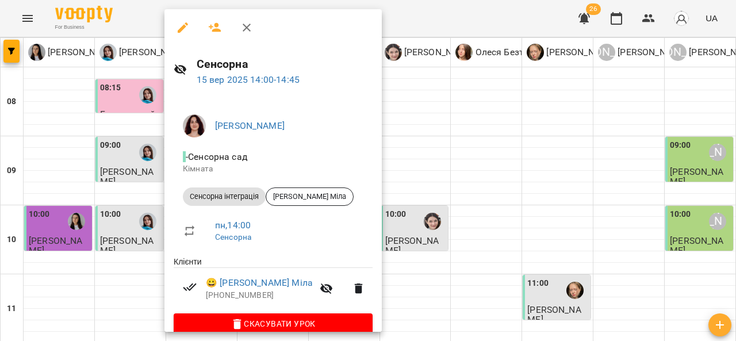
click at [461, 164] on div at bounding box center [368, 170] width 736 height 341
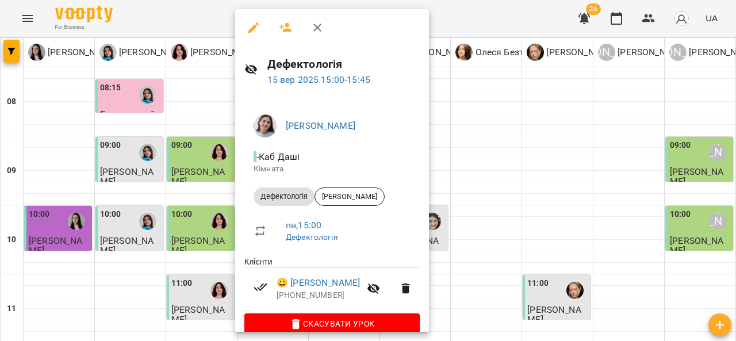
click at [480, 191] on div at bounding box center [368, 170] width 736 height 341
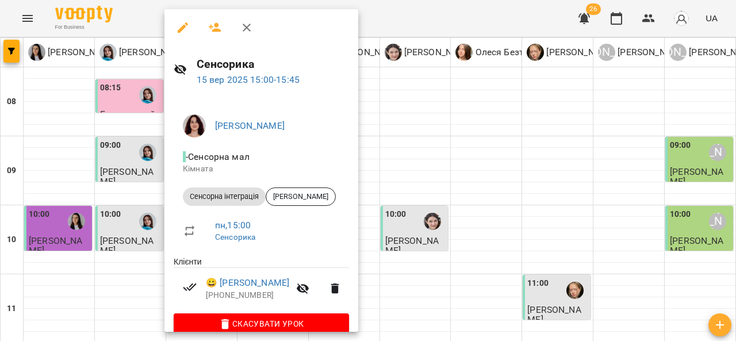
click at [446, 191] on div at bounding box center [368, 170] width 736 height 341
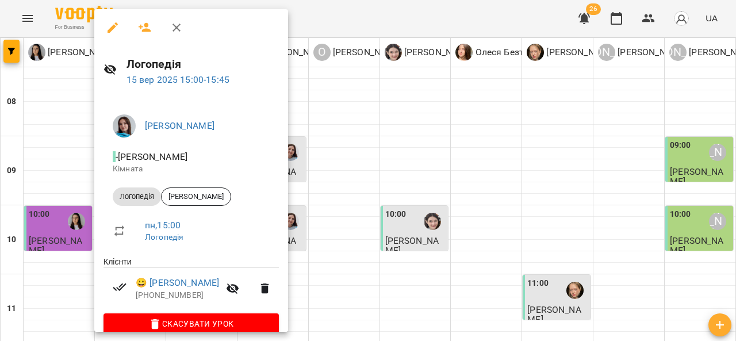
click at [421, 187] on div at bounding box center [368, 170] width 736 height 341
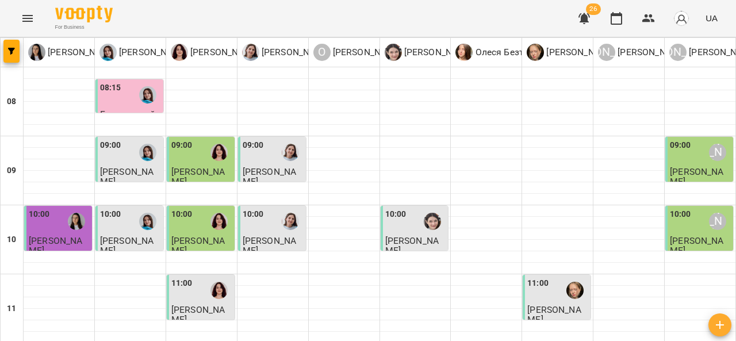
scroll to position [438, 0]
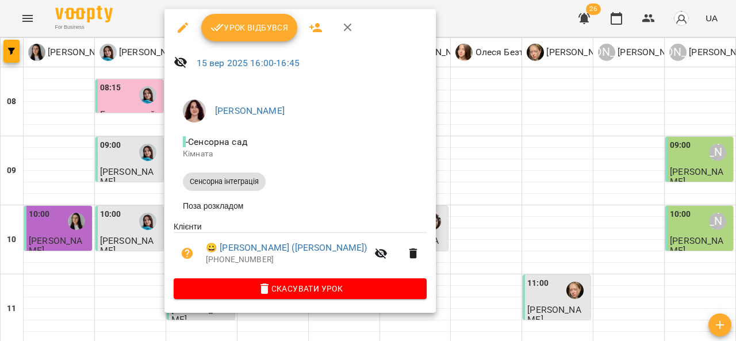
click at [422, 190] on div at bounding box center [368, 170] width 736 height 341
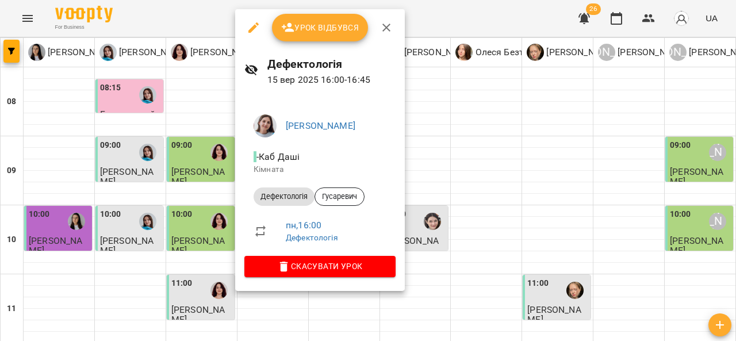
drag, startPoint x: 261, startPoint y: 209, endPoint x: 623, endPoint y: 3, distance: 416.2
click at [623, 3] on div at bounding box center [368, 170] width 736 height 341
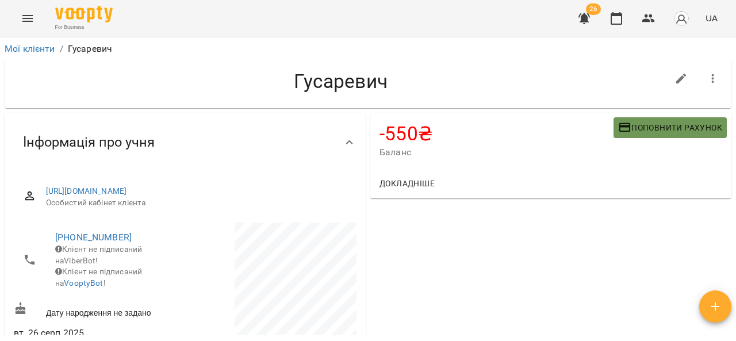
click at [625, 123] on span "Поповнити рахунок" at bounding box center [670, 128] width 104 height 14
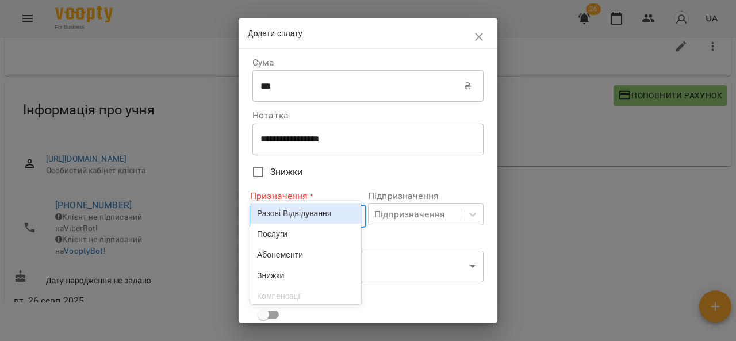
scroll to position [35, 0]
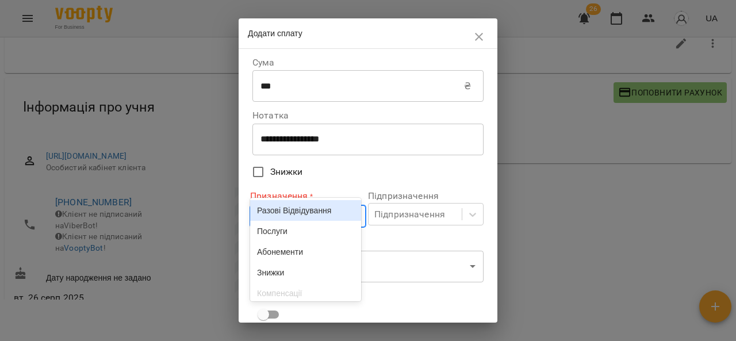
click at [285, 219] on body "For Business 26 UA Мої клієнти / Гусаревич Гусаревич -550 ₴ Баланс Поповнити ра…" at bounding box center [368, 154] width 736 height 378
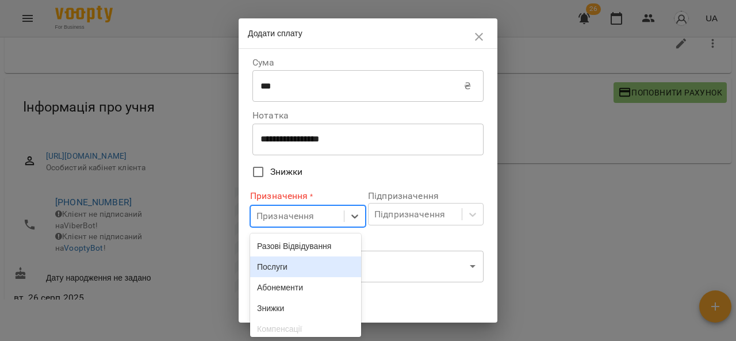
click at [284, 265] on div "Послуги" at bounding box center [305, 266] width 111 height 21
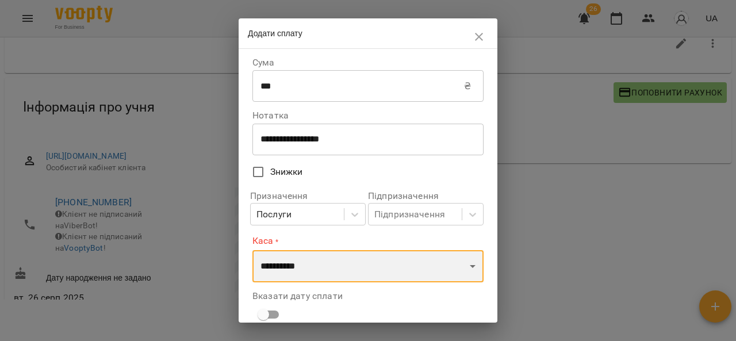
click at [324, 256] on select "**********" at bounding box center [367, 266] width 231 height 32
select select "****"
click at [252, 250] on select "**********" at bounding box center [367, 266] width 231 height 32
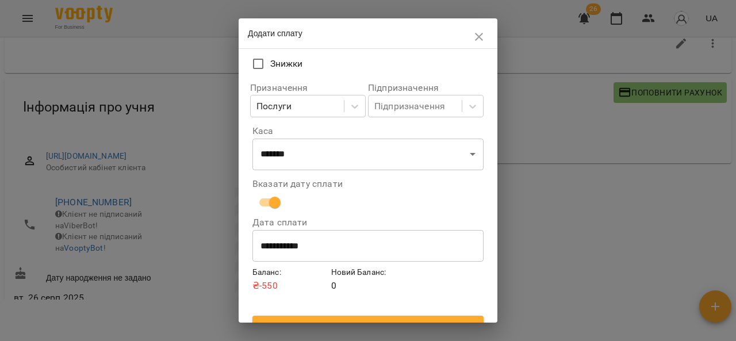
scroll to position [127, 0]
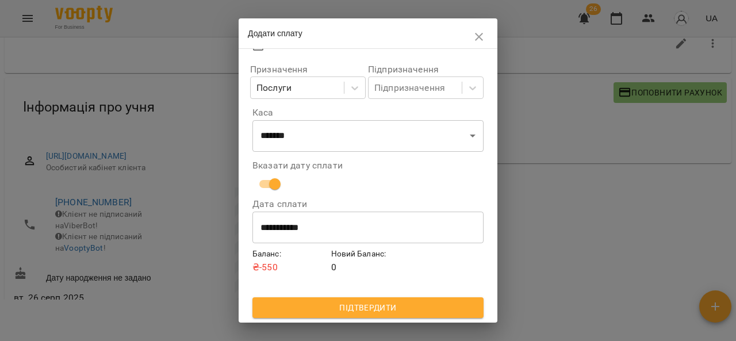
click at [352, 308] on span "Підтвердити" at bounding box center [368, 308] width 213 height 14
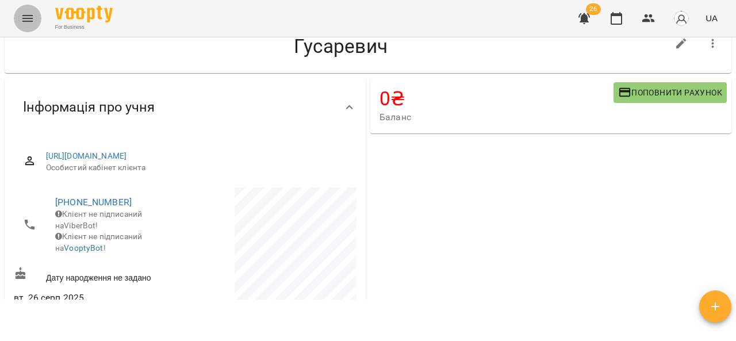
click at [23, 24] on icon "Menu" at bounding box center [28, 19] width 14 height 14
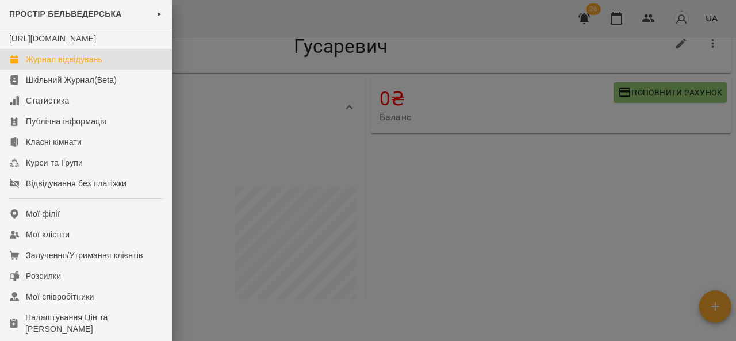
click at [47, 65] on div "Журнал відвідувань" at bounding box center [64, 59] width 76 height 12
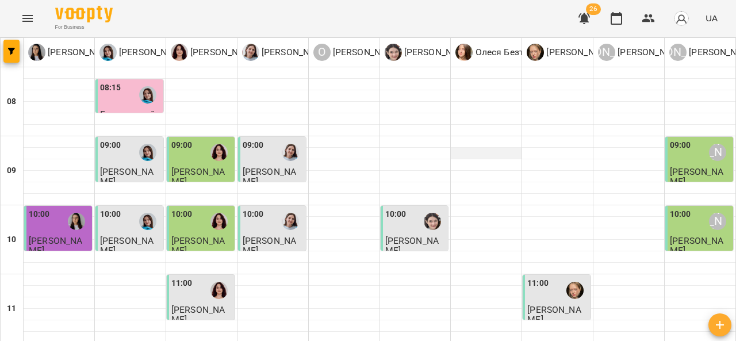
scroll to position [405, 0]
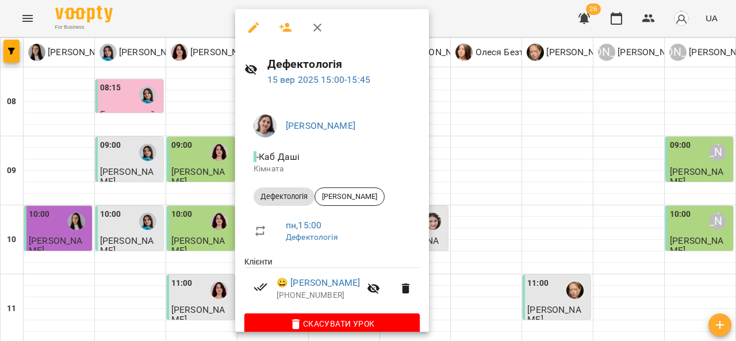
click at [502, 183] on div at bounding box center [368, 170] width 736 height 341
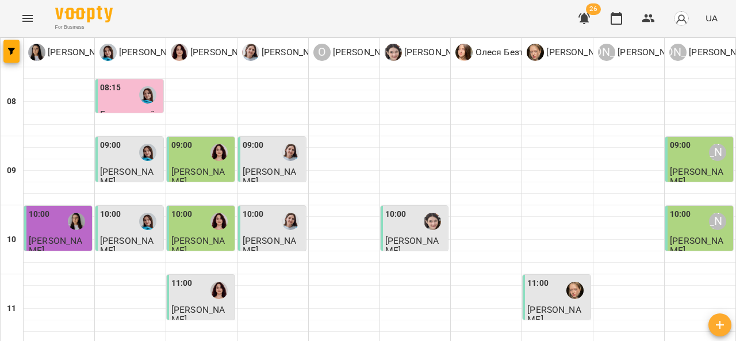
scroll to position [472, 0]
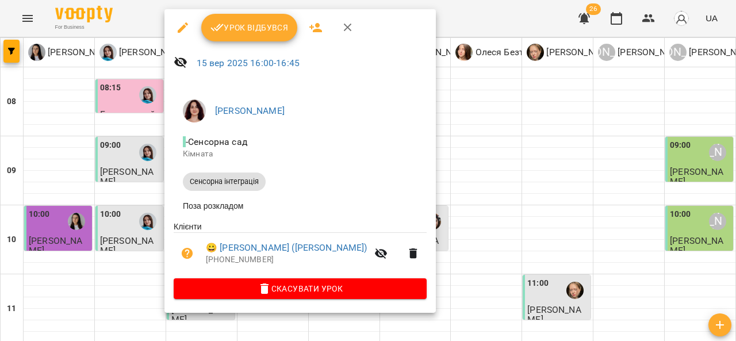
click at [438, 156] on div at bounding box center [368, 170] width 736 height 341
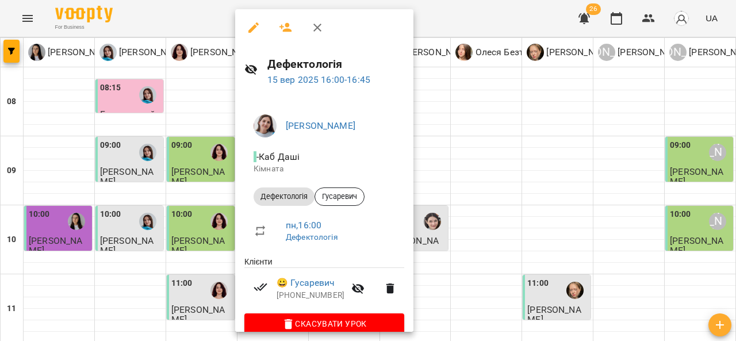
click at [458, 151] on div at bounding box center [368, 170] width 736 height 341
